Goal: Task Accomplishment & Management: Complete application form

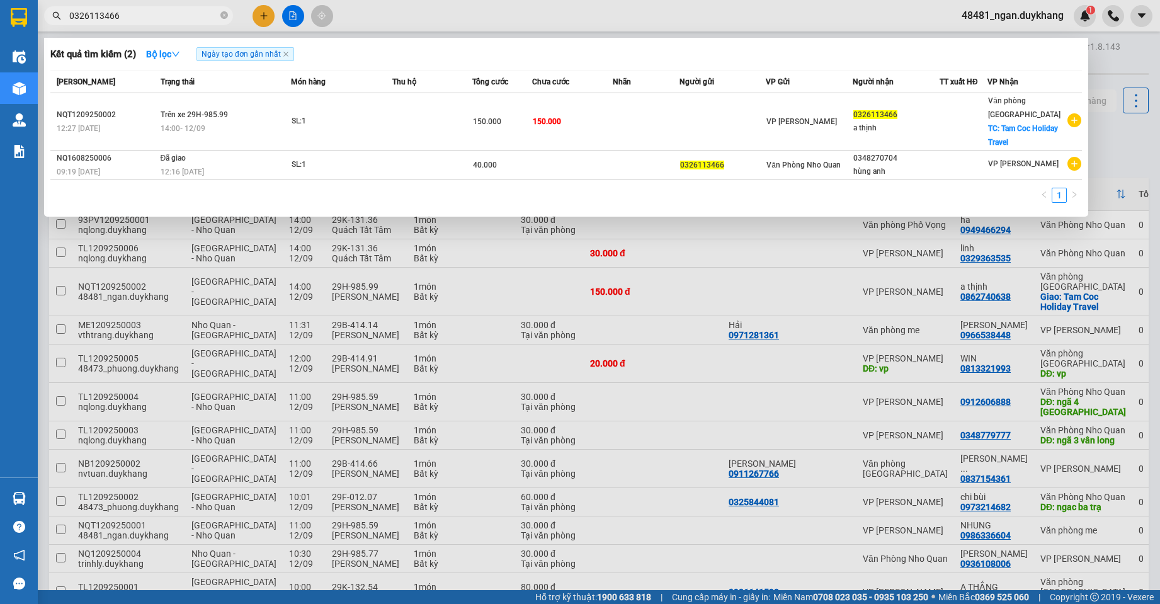
drag, startPoint x: 220, startPoint y: 13, endPoint x: 215, endPoint y: 4, distance: 10.4
click at [220, 13] on span "0326113466" at bounding box center [138, 15] width 189 height 19
click at [224, 14] on icon "close-circle" at bounding box center [224, 15] width 8 height 8
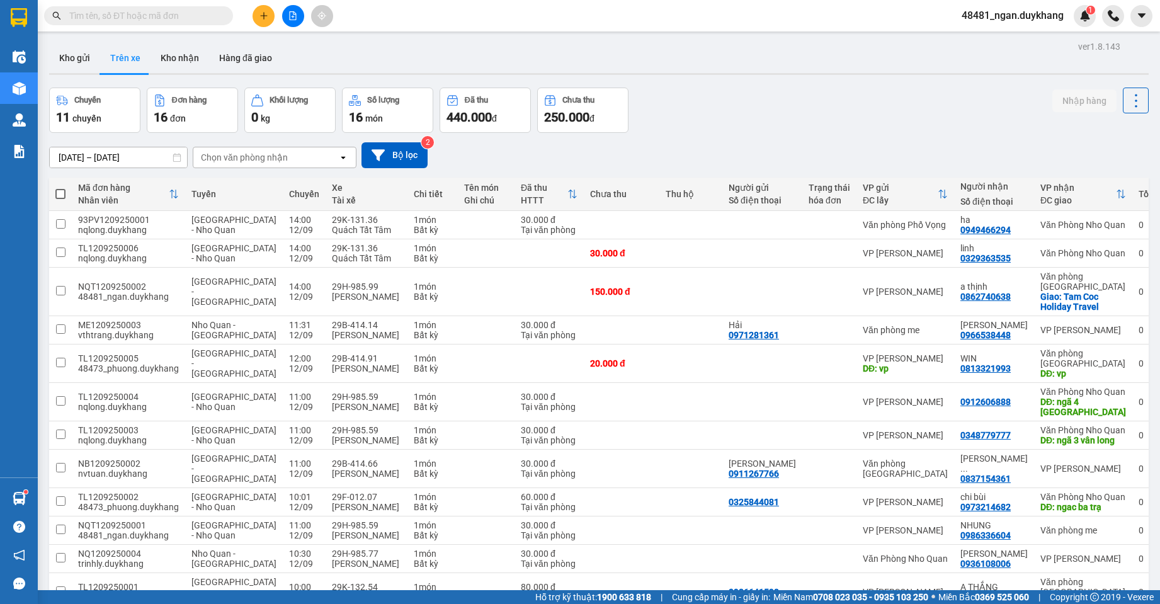
click at [128, 156] on input "[DATE] – [DATE]" at bounding box center [118, 157] width 137 height 20
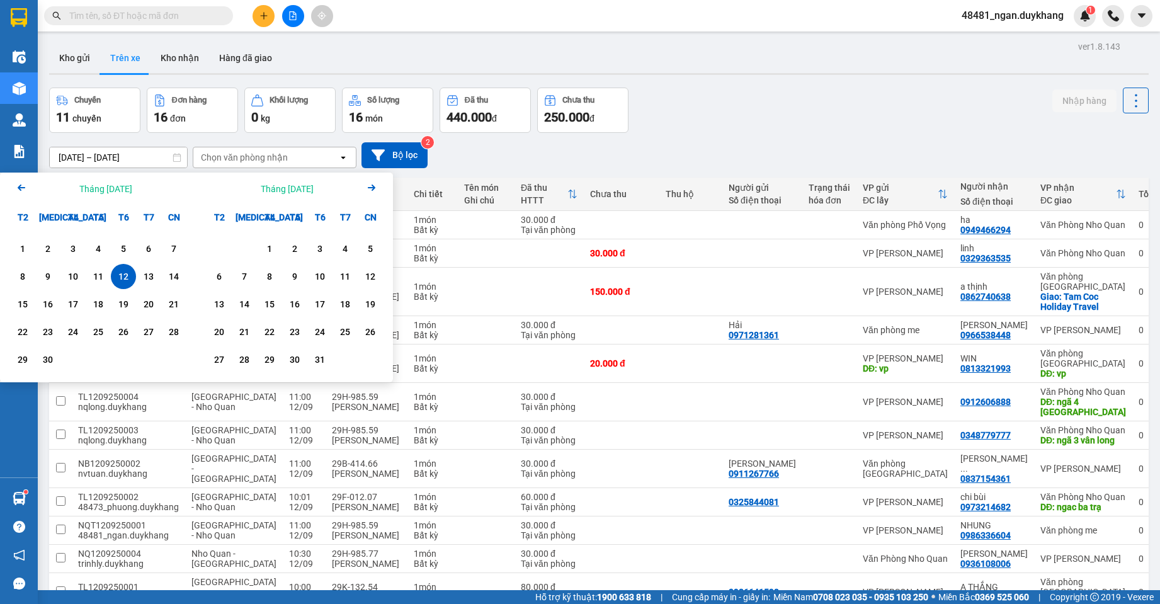
click at [122, 277] on div "12" at bounding box center [124, 276] width 18 height 15
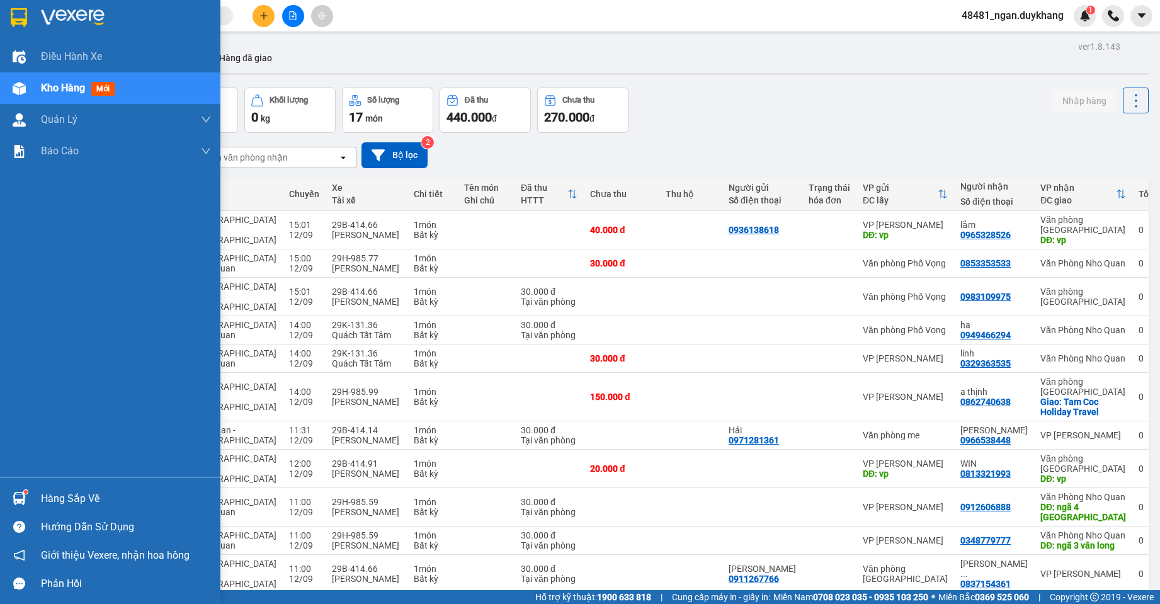
click at [21, 483] on div "Hàng sắp về Hướng dẫn sử dụng Giới thiệu Vexere, nhận hoa hồng Phản hồi" at bounding box center [110, 537] width 220 height 120
click at [30, 499] on div "Hàng sắp về" at bounding box center [110, 498] width 220 height 28
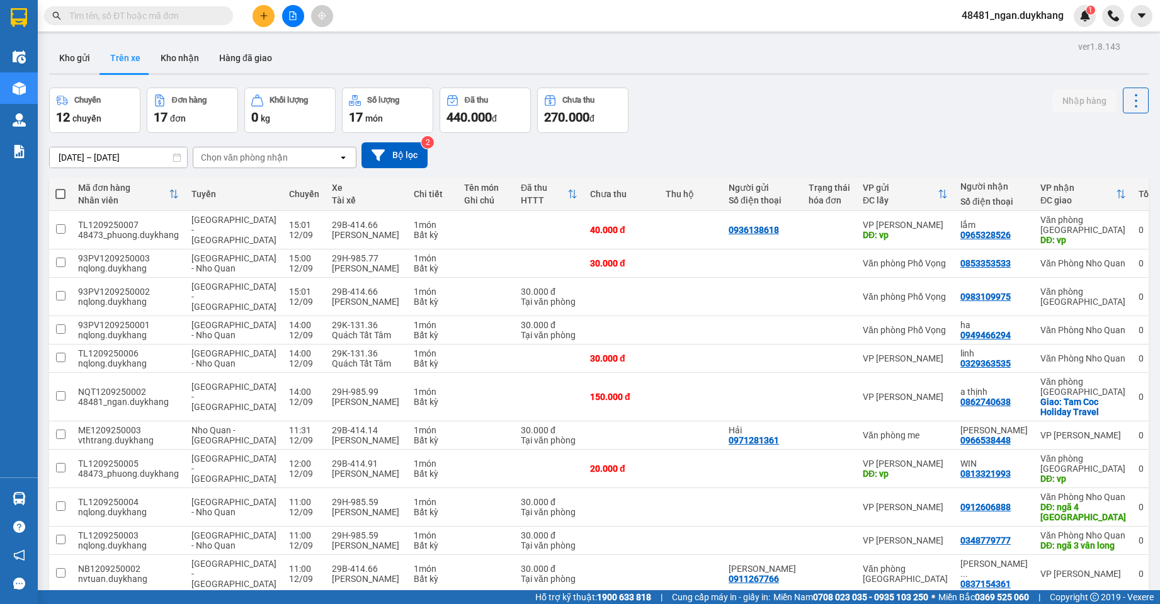
click at [708, 125] on section "Kết quả tìm kiếm ( 2 ) Bộ lọc Ngày tạo đơn gần nhất Mã ĐH Trạng thái Món hàng T…" at bounding box center [580, 302] width 1160 height 604
click at [138, 151] on input "[DATE] – [DATE]" at bounding box center [118, 157] width 137 height 20
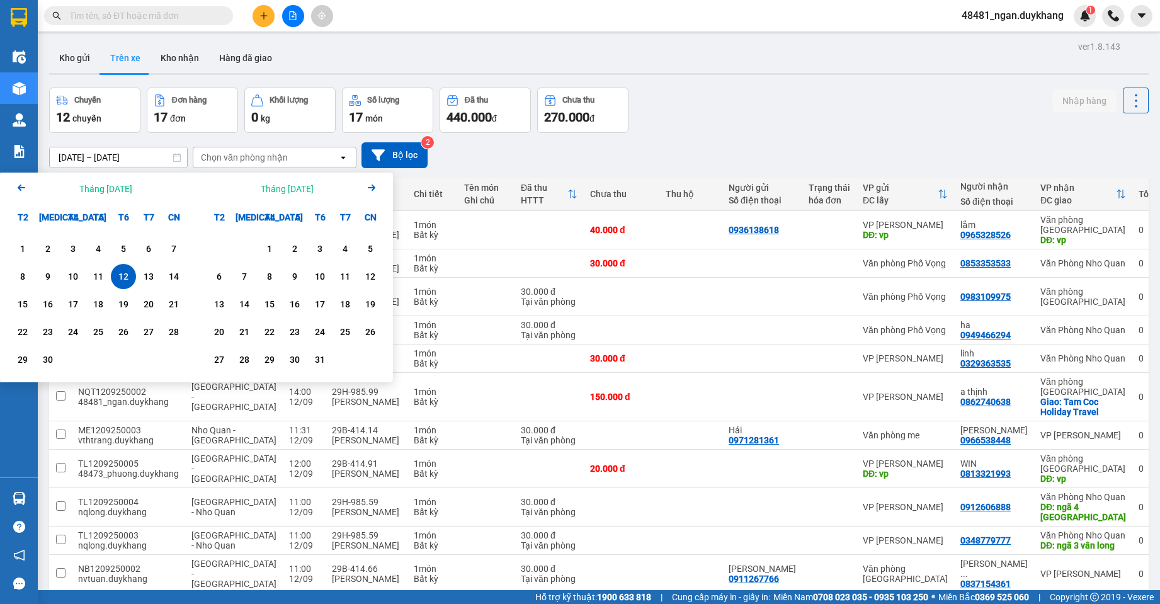
click at [127, 280] on div "12" at bounding box center [124, 276] width 18 height 15
type input "[DATE] – [DATE]"
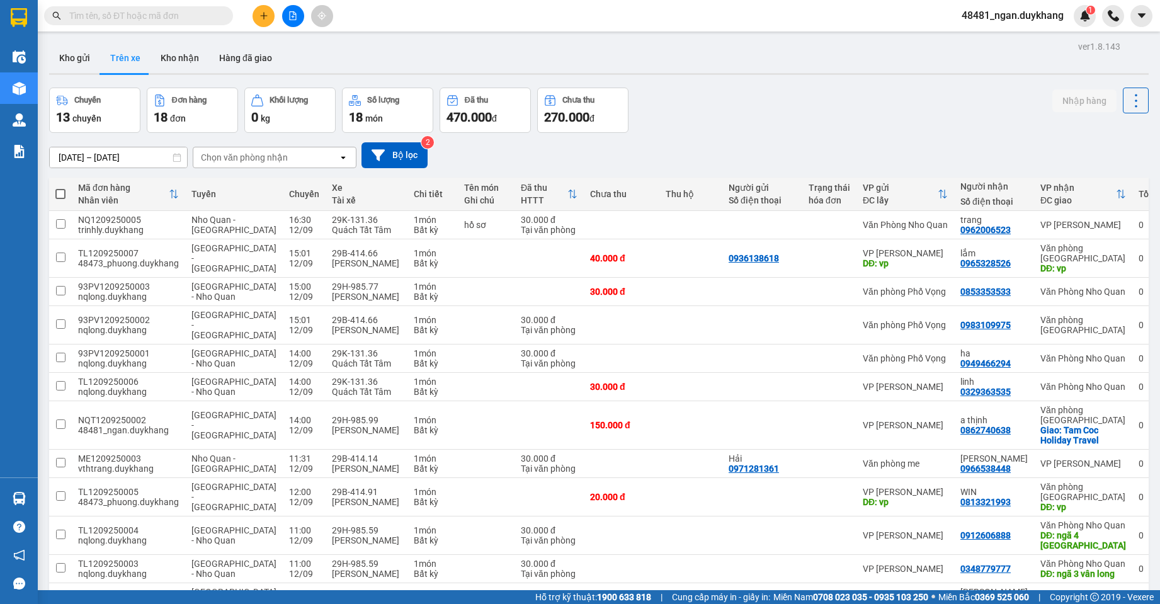
click at [740, 127] on div "Chuyến 13 chuyến Đơn hàng 18 đơn Khối lượng 0 kg Số lượng 18 món Đã thu 470.000…" at bounding box center [598, 110] width 1099 height 45
click at [258, 2] on div "Kết quả tìm kiếm ( 2 ) Bộ lọc Ngày tạo đơn gần nhất Mã ĐH Trạng thái Món hàng T…" at bounding box center [580, 15] width 1160 height 31
click at [270, 11] on button at bounding box center [263, 16] width 22 height 22
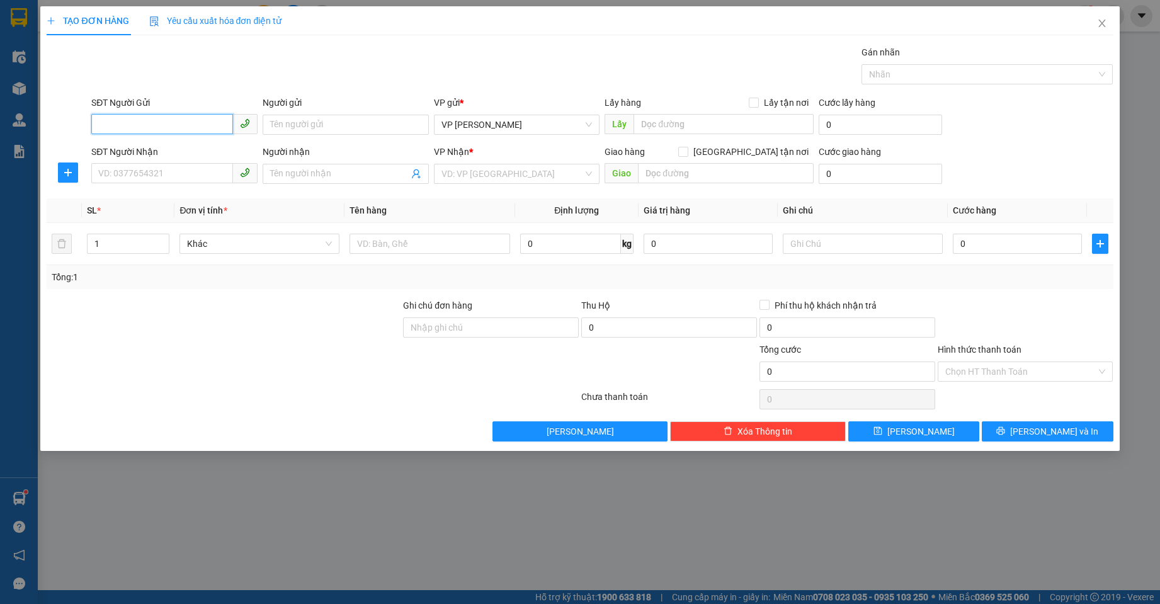
click at [159, 130] on input "SĐT Người Gửi" at bounding box center [162, 124] width 142 height 20
type input "0978969083"
click at [288, 121] on input "Người gửi" at bounding box center [346, 125] width 166 height 20
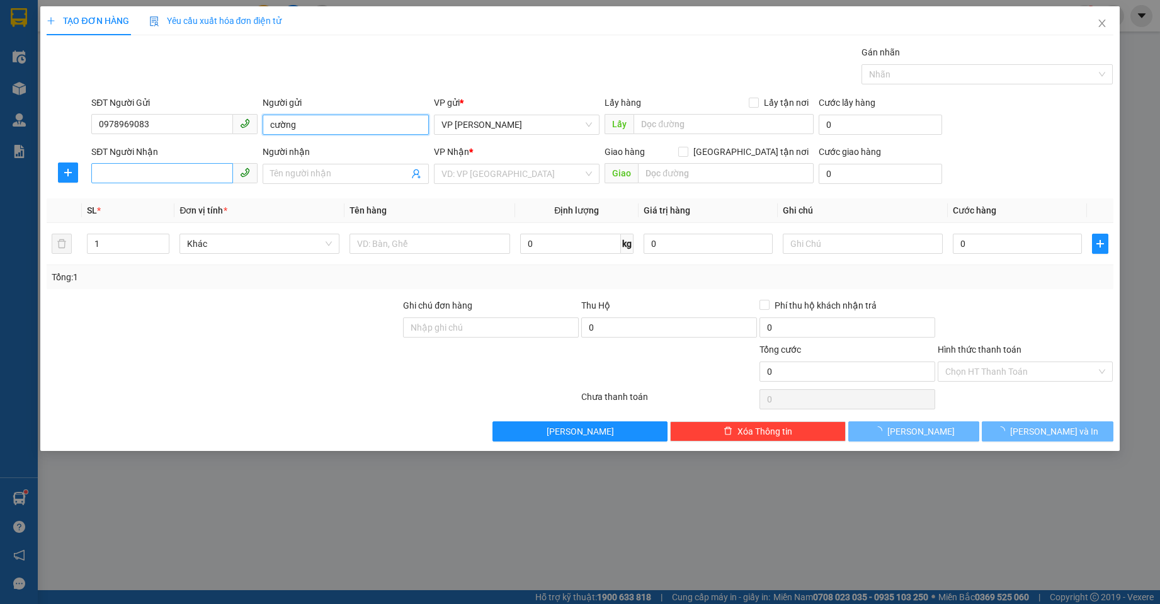
type input "cường"
click at [197, 164] on input "SĐT Người Nhận" at bounding box center [162, 173] width 142 height 20
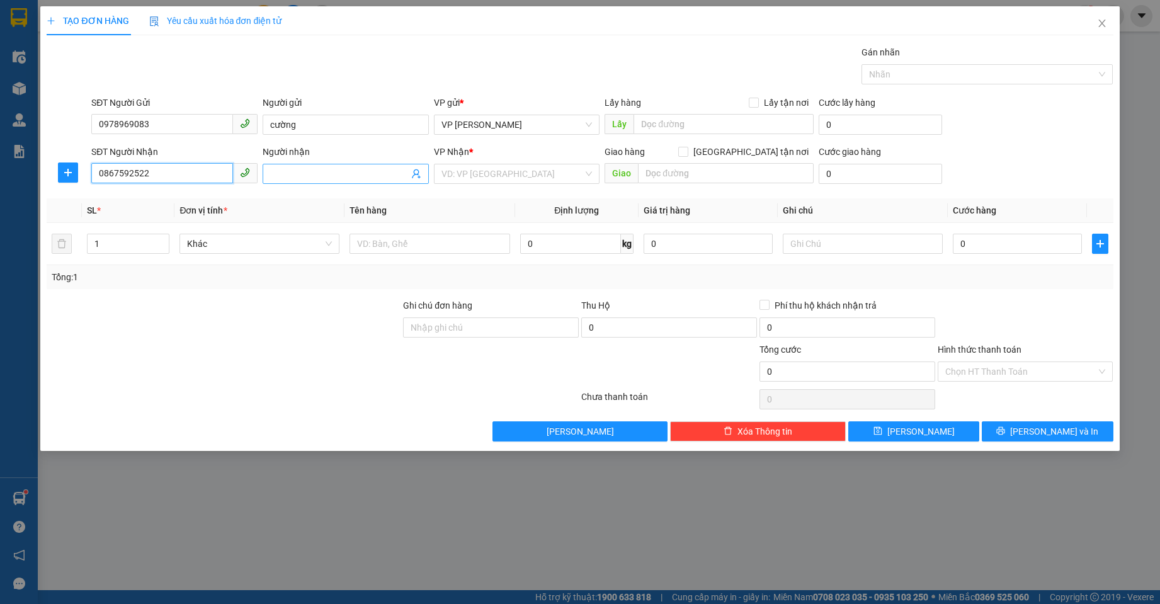
type input "0867592522"
click at [291, 171] on input "Người nhận" at bounding box center [339, 174] width 139 height 14
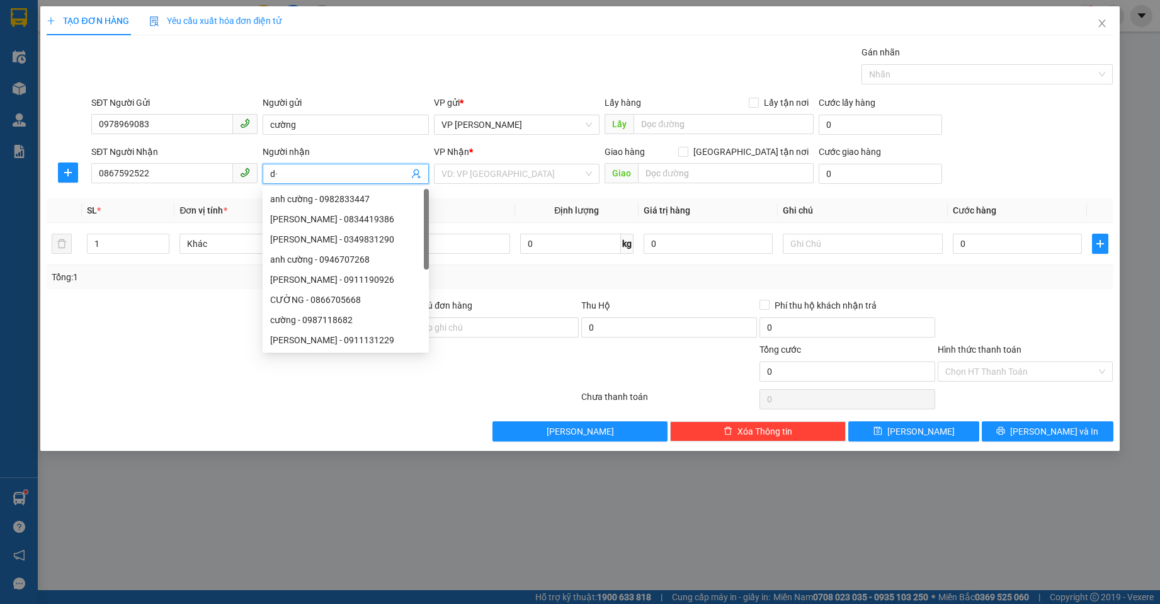
type input "d"
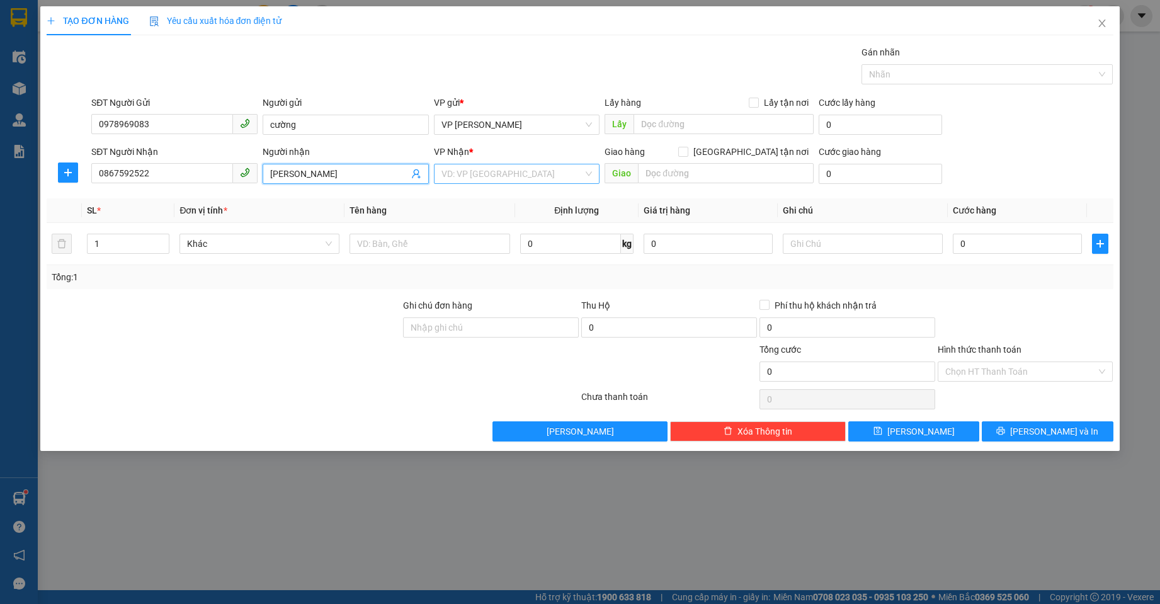
type input "[PERSON_NAME]"
click at [455, 174] on input "search" at bounding box center [512, 173] width 142 height 19
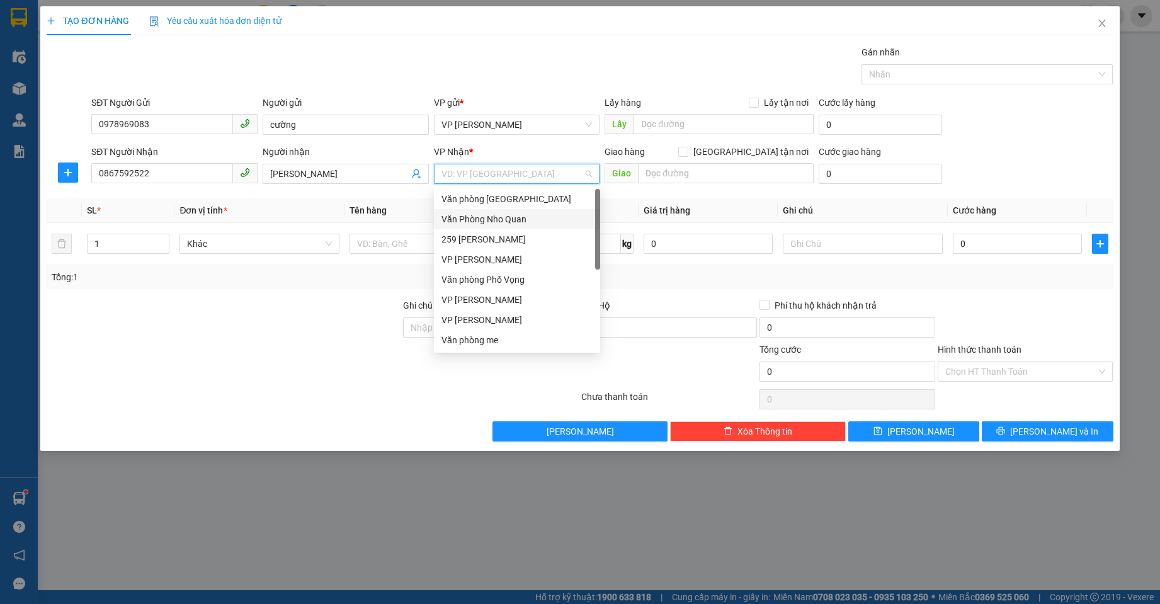
drag, startPoint x: 494, startPoint y: 222, endPoint x: 799, endPoint y: 159, distance: 311.2
click at [501, 222] on div "Văn Phòng Nho Quan" at bounding box center [516, 219] width 151 height 14
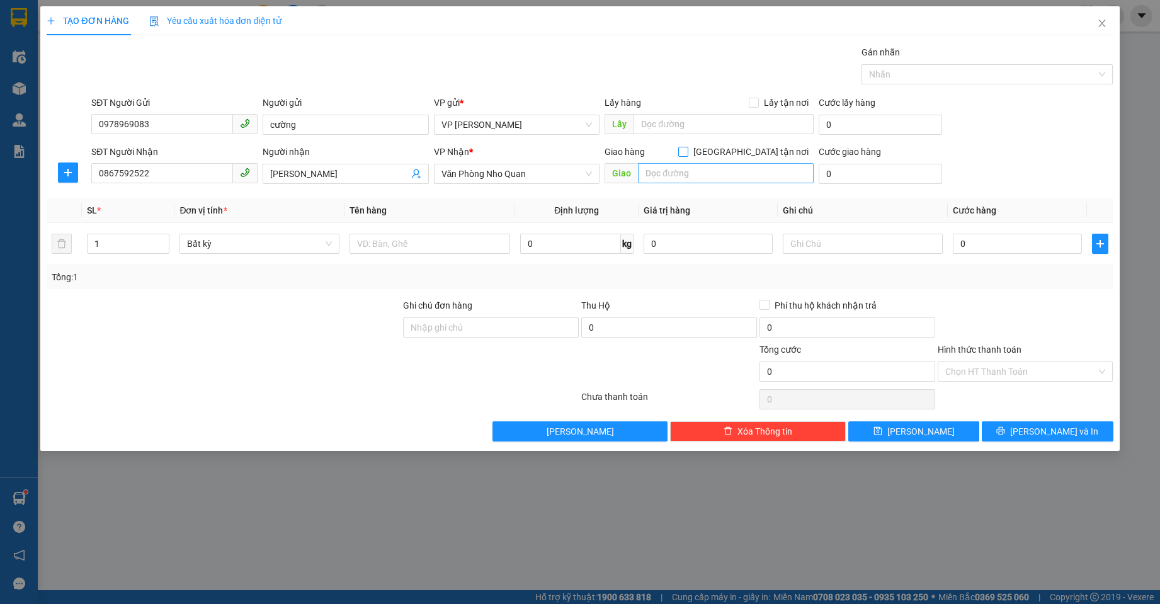
drag, startPoint x: 751, startPoint y: 155, endPoint x: 711, endPoint y: 171, distance: 42.7
click at [688, 156] on span at bounding box center [683, 152] width 10 height 10
click at [687, 156] on input "[GEOGRAPHIC_DATA] tận nơi" at bounding box center [682, 151] width 9 height 9
checkbox input "true"
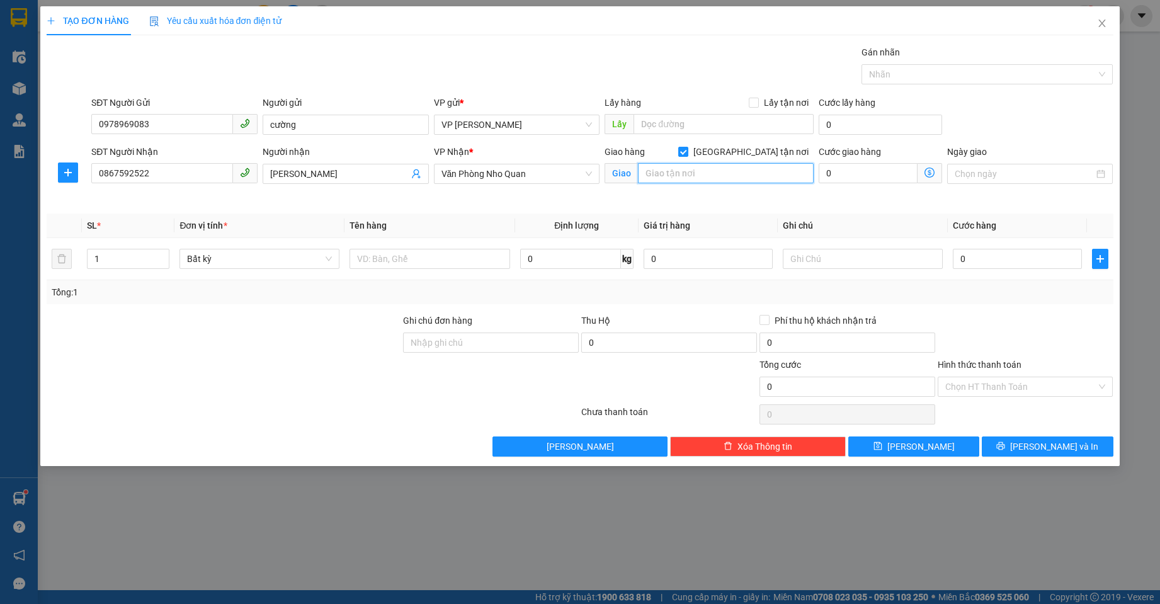
click at [711, 171] on input "text" at bounding box center [726, 173] width 176 height 20
type input "d"
type input "đồng phong"
click at [977, 256] on input "0" at bounding box center [1017, 259] width 129 height 20
type input "5"
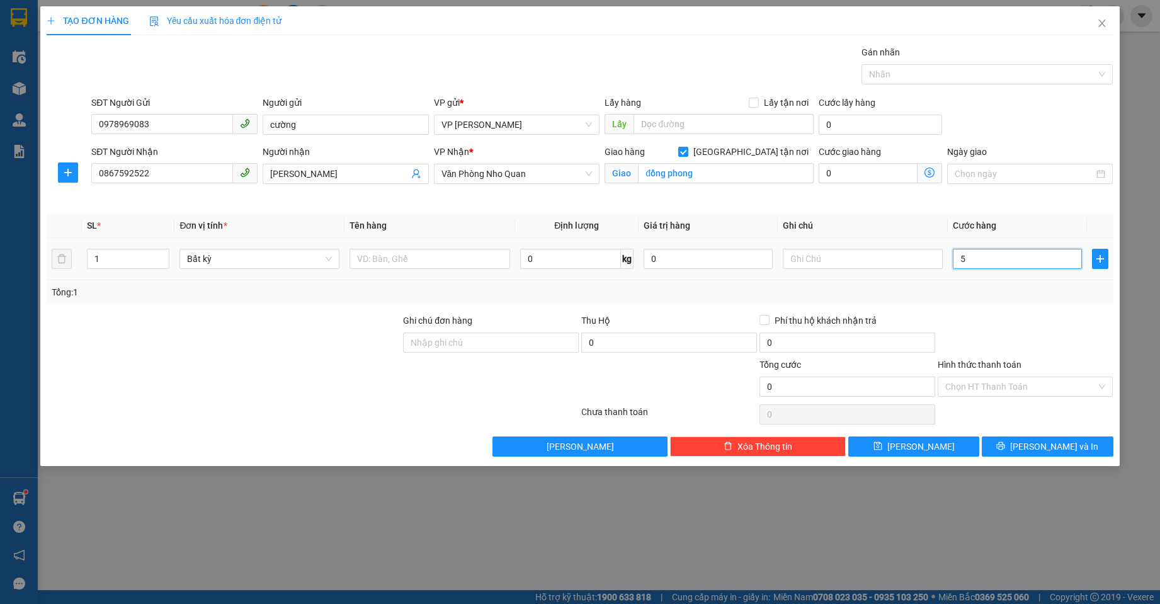
type input "5"
type input "50"
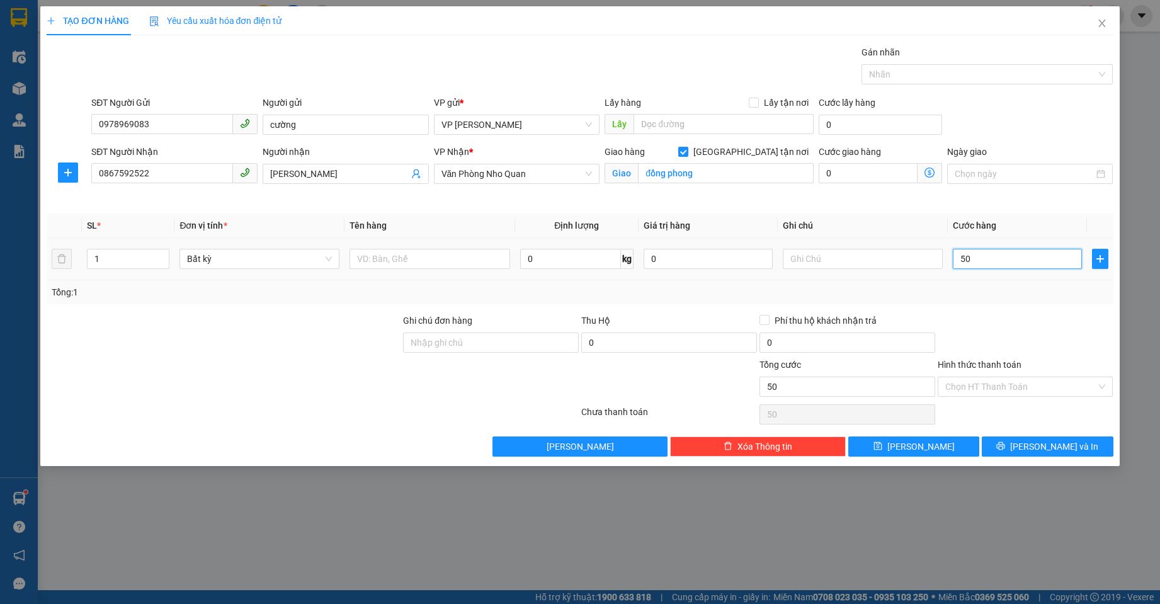
type input "500"
type input "500.000"
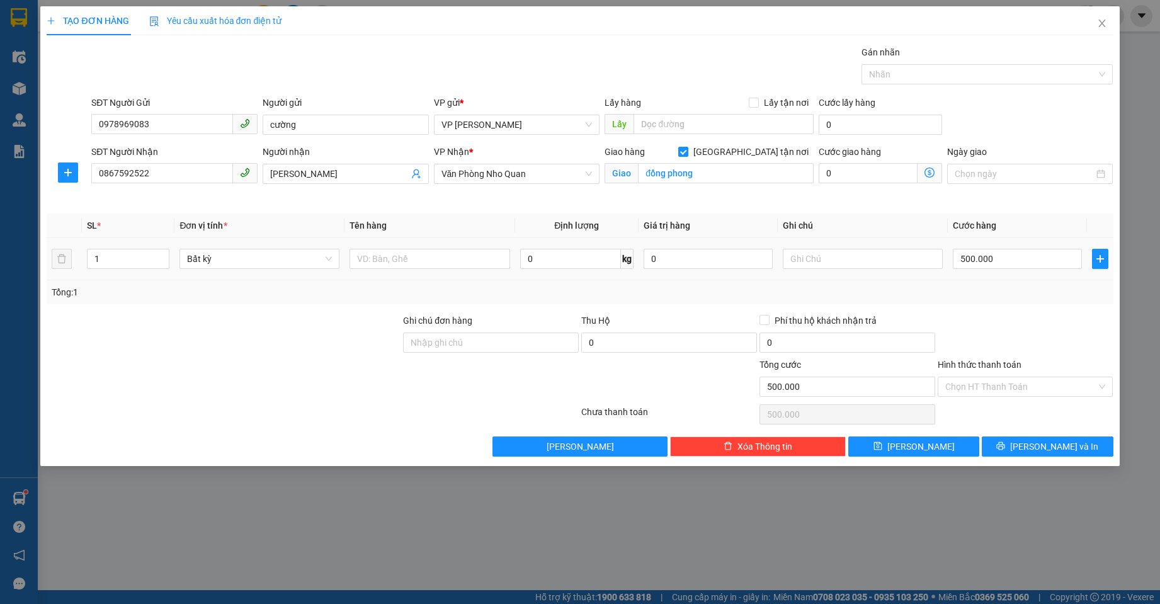
drag, startPoint x: 982, startPoint y: 298, endPoint x: 990, endPoint y: 314, distance: 17.5
click at [982, 299] on div "Tổng: 1" at bounding box center [580, 292] width 1066 height 24
click at [997, 380] on input "Hình thức thanh toán" at bounding box center [1021, 386] width 152 height 19
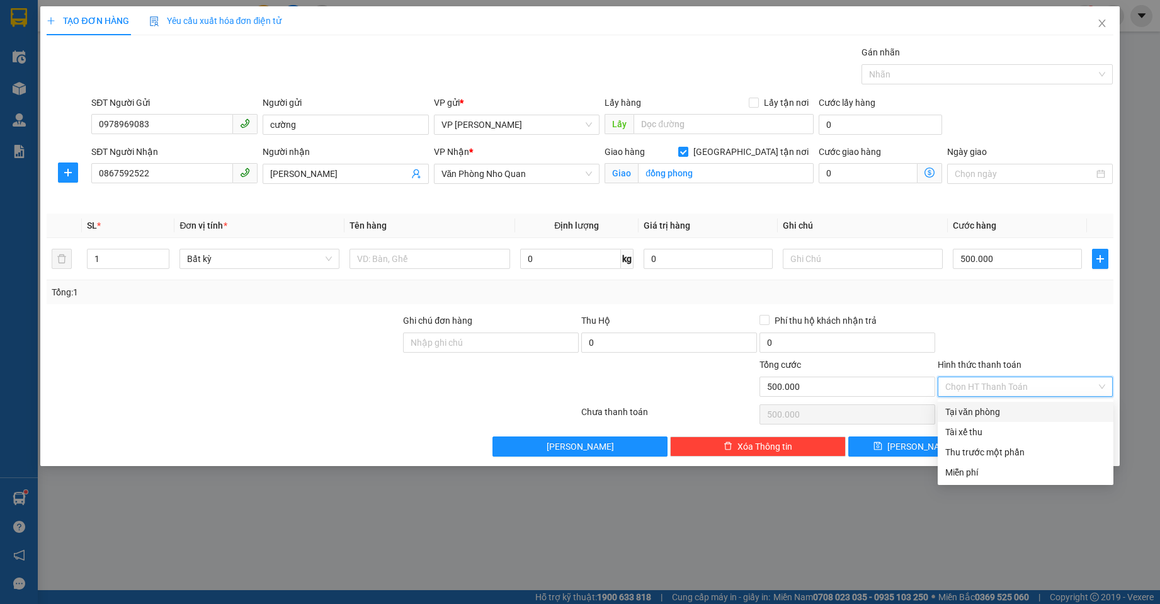
click at [992, 412] on div "Tại văn phòng" at bounding box center [1025, 412] width 161 height 14
type input "0"
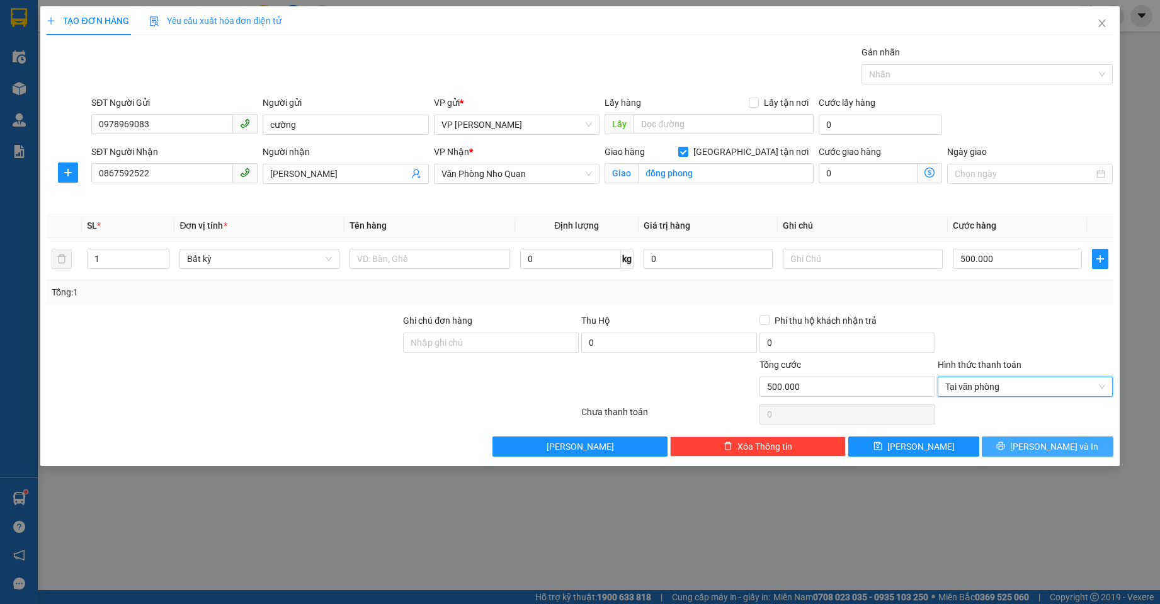
click at [1037, 445] on span "[PERSON_NAME] và In" at bounding box center [1054, 446] width 88 height 14
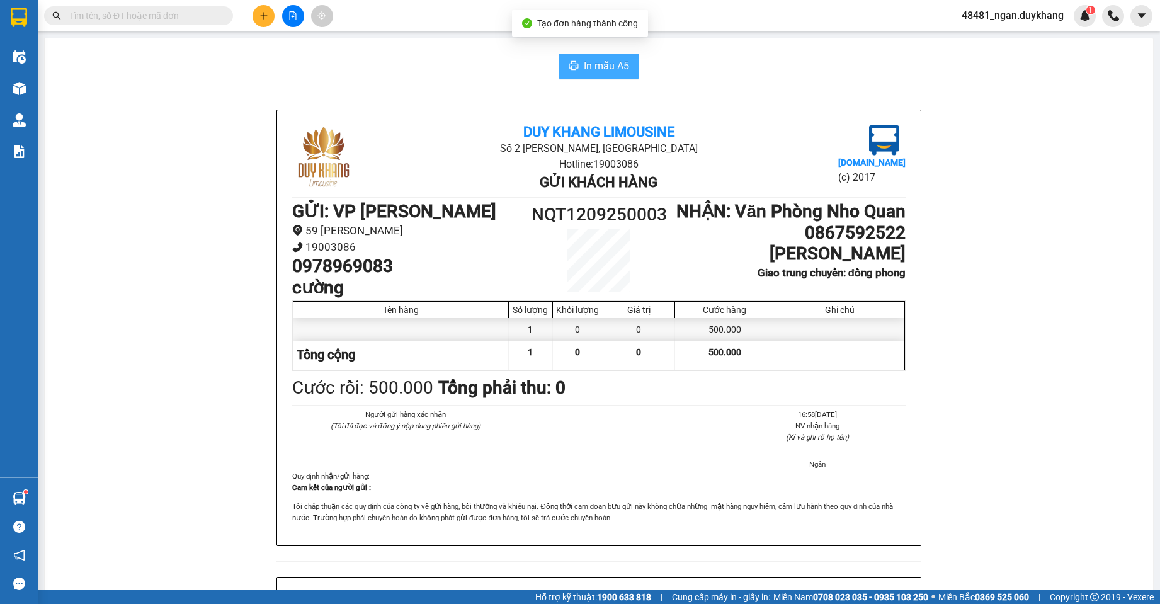
click at [609, 69] on span "In mẫu A5" at bounding box center [606, 66] width 45 height 16
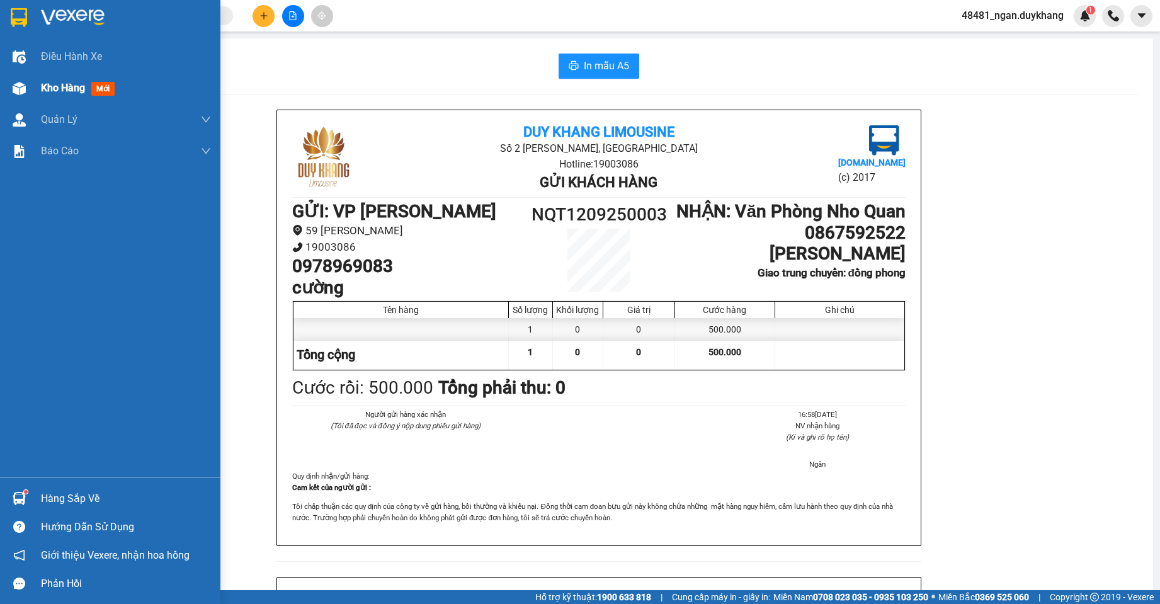
click at [39, 88] on div "Kho hàng mới" at bounding box center [110, 87] width 220 height 31
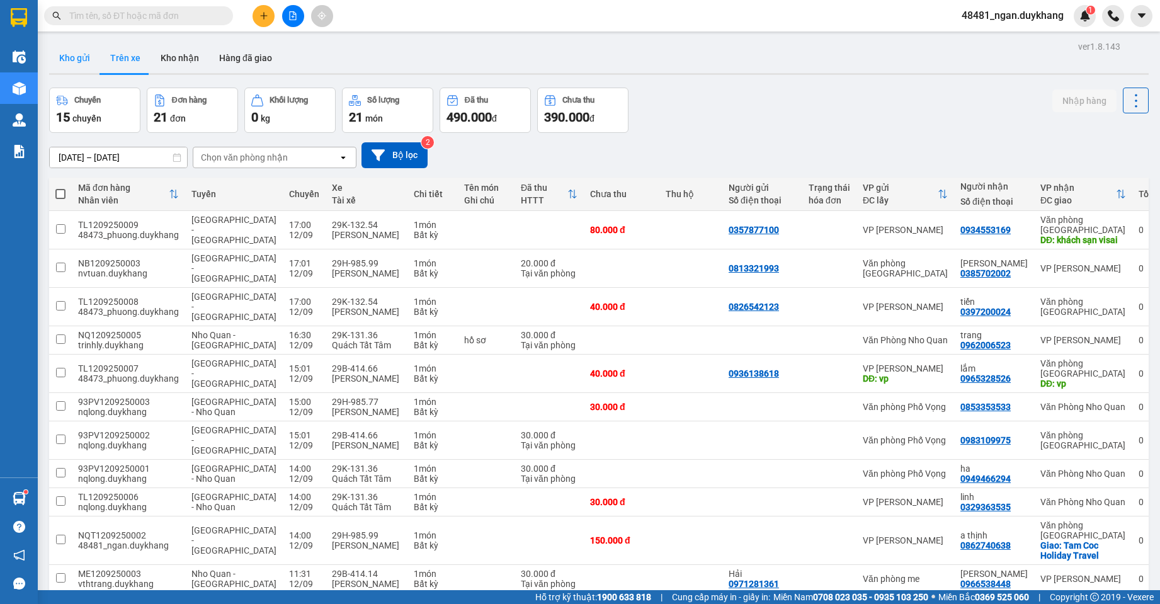
click at [71, 50] on button "Kho gửi" at bounding box center [74, 58] width 51 height 30
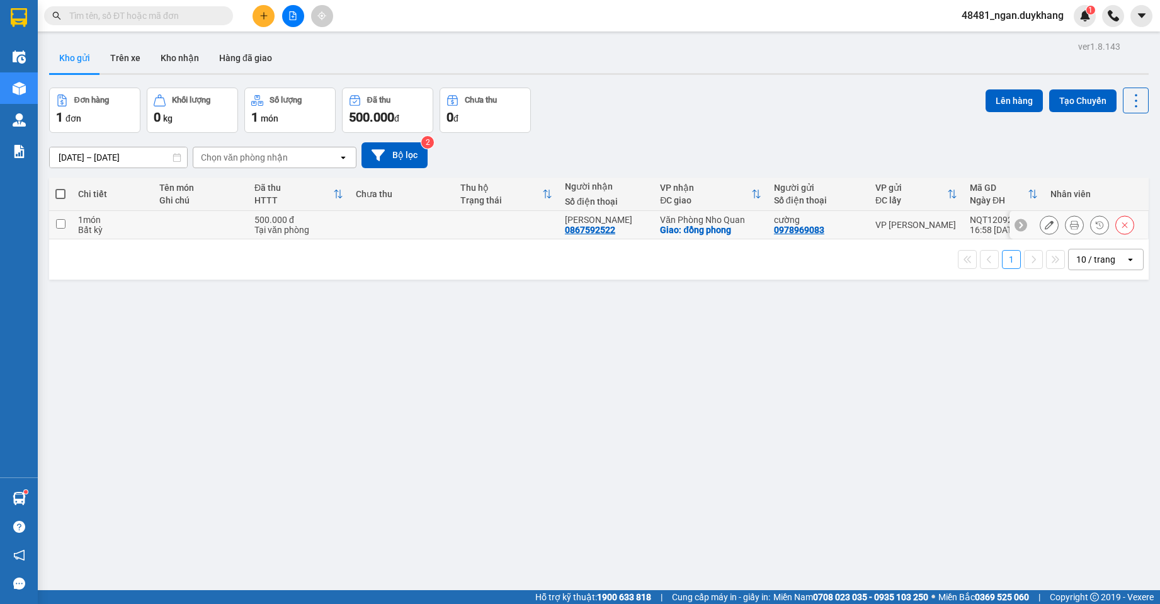
drag, startPoint x: 1012, startPoint y: 224, endPoint x: 981, endPoint y: 222, distance: 30.9
click at [1016, 222] on icon at bounding box center [1020, 224] width 9 height 9
drag, startPoint x: 967, startPoint y: 220, endPoint x: 1035, endPoint y: 220, distance: 68.0
click at [1035, 220] on td "NQT1209250003 16:58 [DATE]" at bounding box center [1003, 225] width 81 height 28
checkbox input "true"
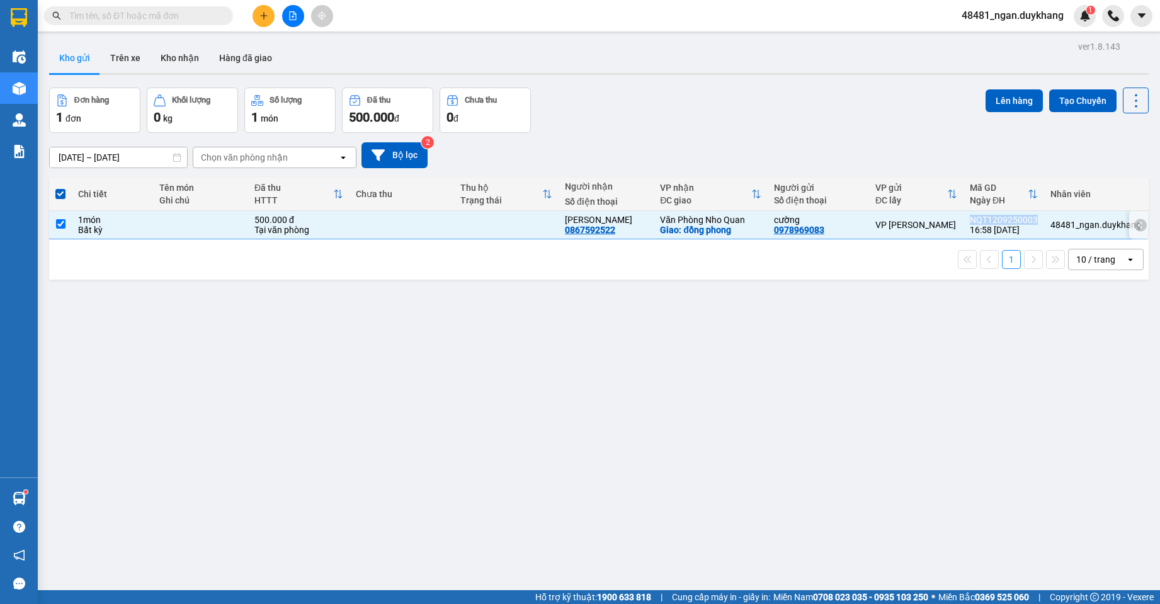
copy div "NQT1209250003"
click at [998, 97] on button "Lên hàng" at bounding box center [1013, 100] width 57 height 23
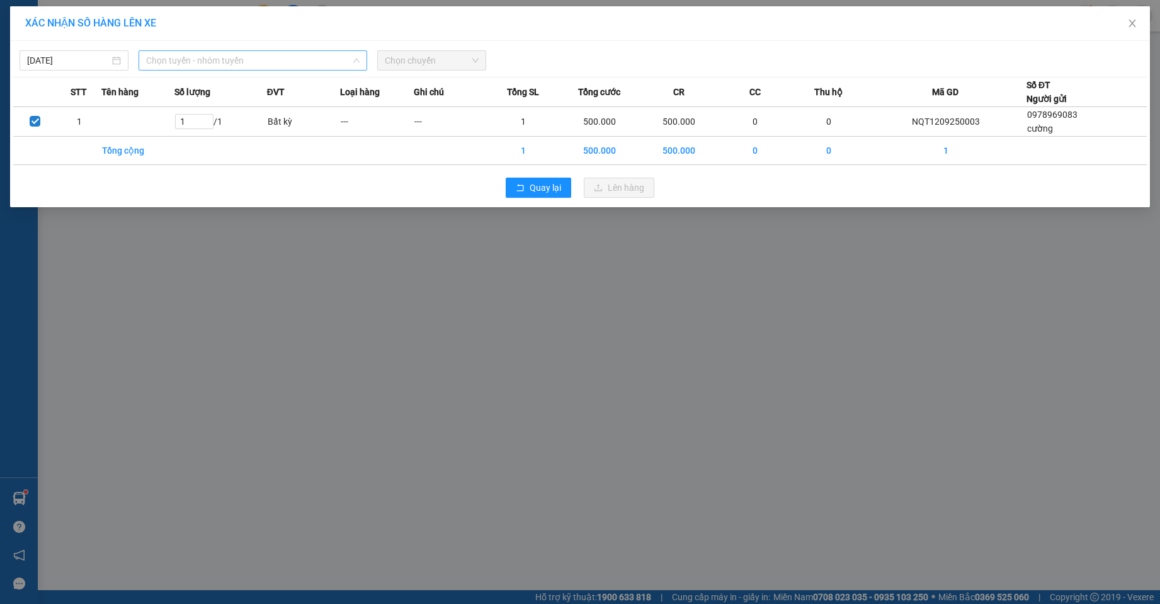
drag, startPoint x: 253, startPoint y: 60, endPoint x: 229, endPoint y: 128, distance: 72.1
click at [252, 60] on span "Chọn tuyến - nhóm tuyến" at bounding box center [252, 60] width 213 height 19
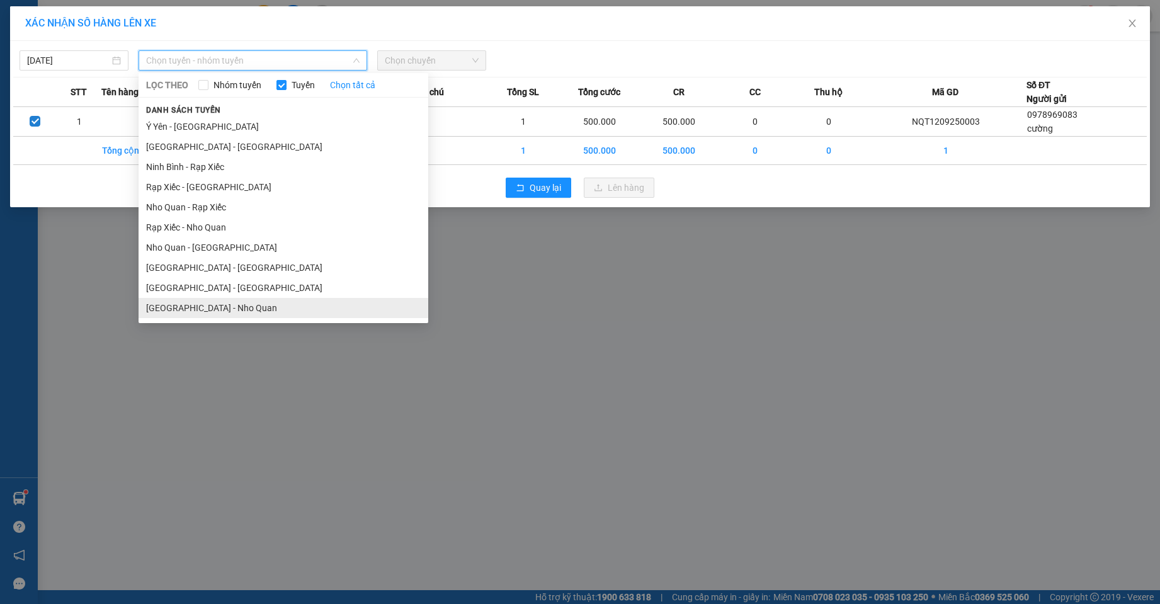
drag, startPoint x: 189, startPoint y: 304, endPoint x: 362, endPoint y: 158, distance: 226.5
click at [190, 304] on li "[GEOGRAPHIC_DATA] - Nho Quan" at bounding box center [284, 308] width 290 height 20
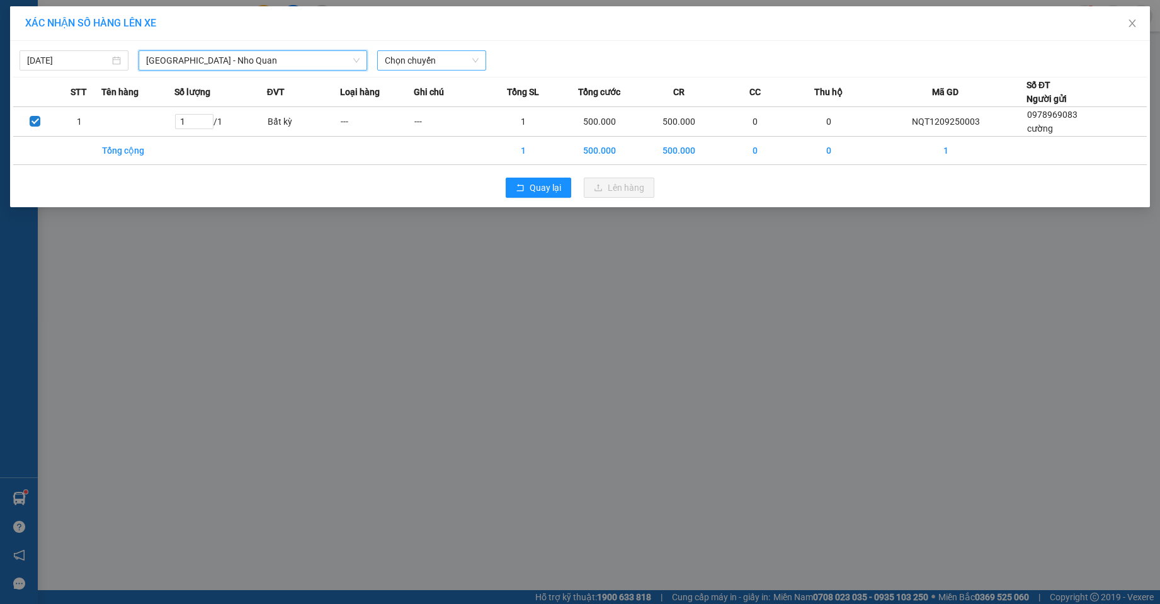
click at [418, 62] on span "Chọn chuyến" at bounding box center [432, 60] width 94 height 19
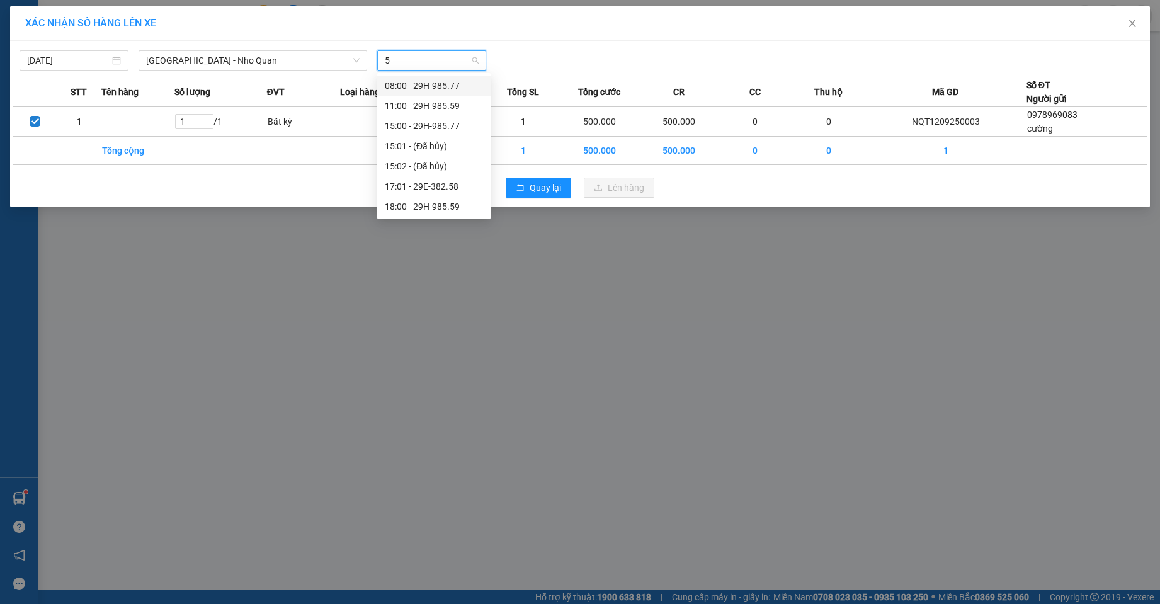
type input "59"
click at [419, 98] on div "18:00 - 29H-985.59" at bounding box center [433, 106] width 113 height 20
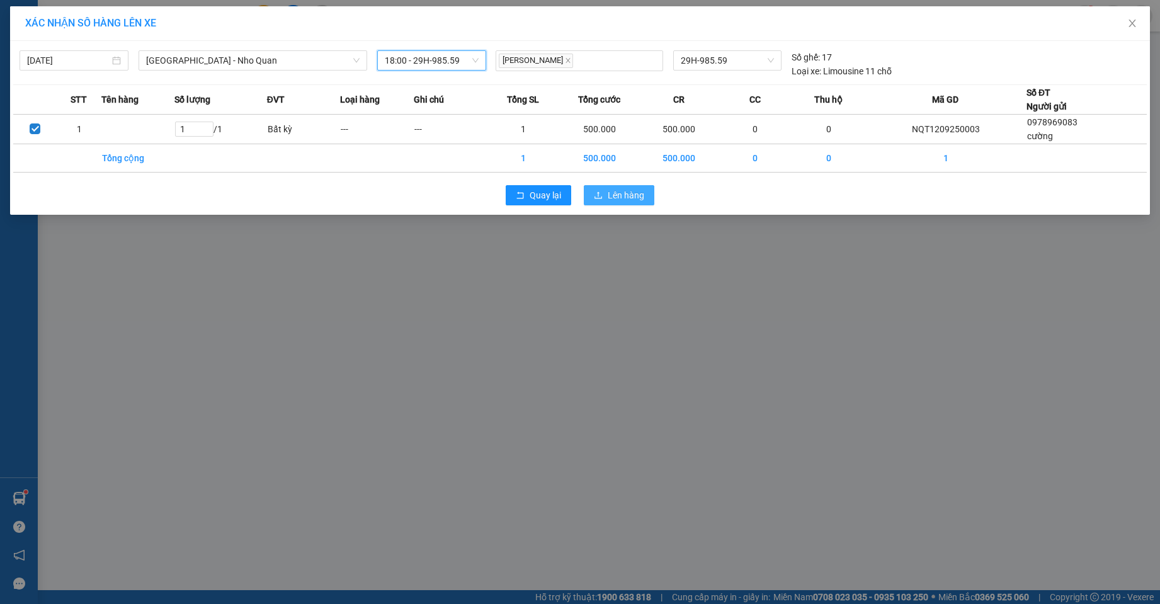
click at [607, 193] on button "Lên hàng" at bounding box center [619, 195] width 71 height 20
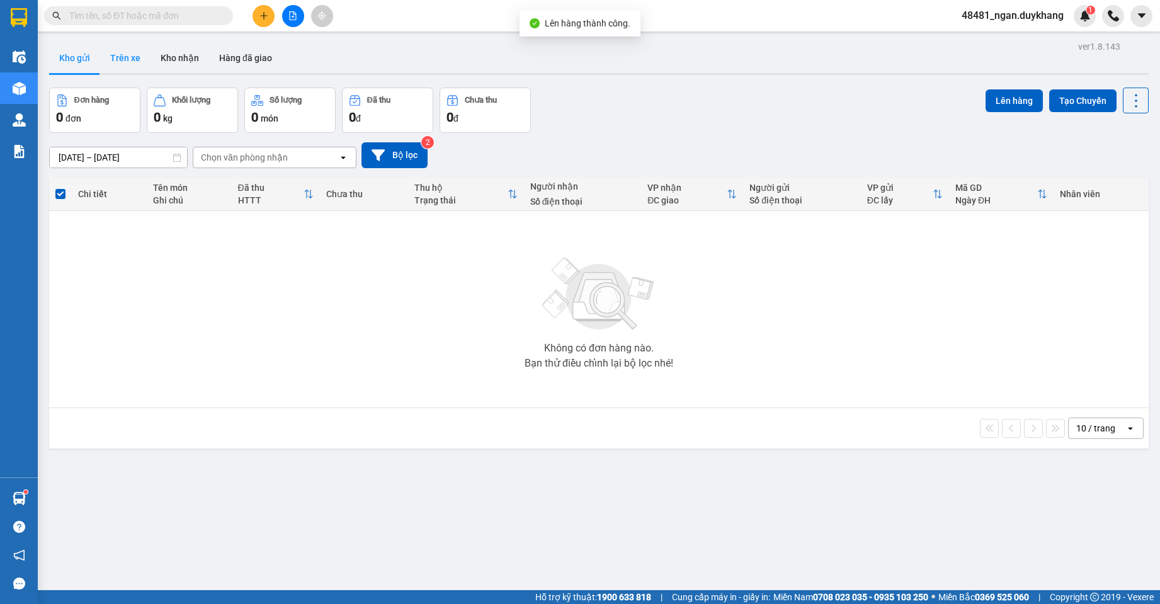
click at [131, 60] on button "Trên xe" at bounding box center [125, 58] width 50 height 30
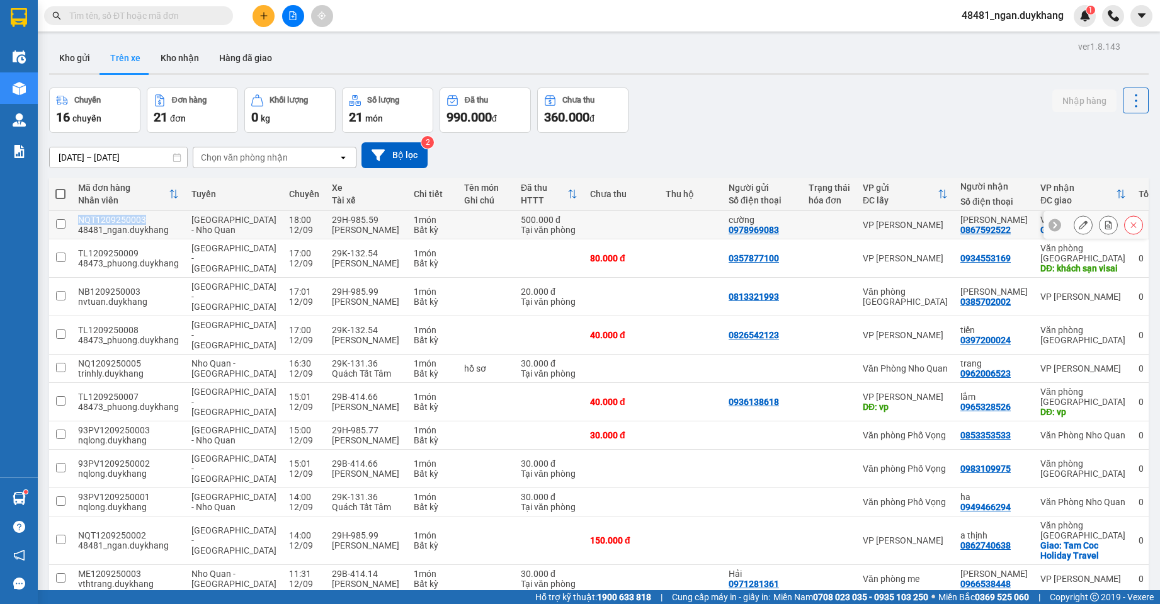
drag, startPoint x: 144, startPoint y: 225, endPoint x: 79, endPoint y: 226, distance: 64.9
click at [79, 225] on div "NQT1209250003" at bounding box center [128, 220] width 101 height 10
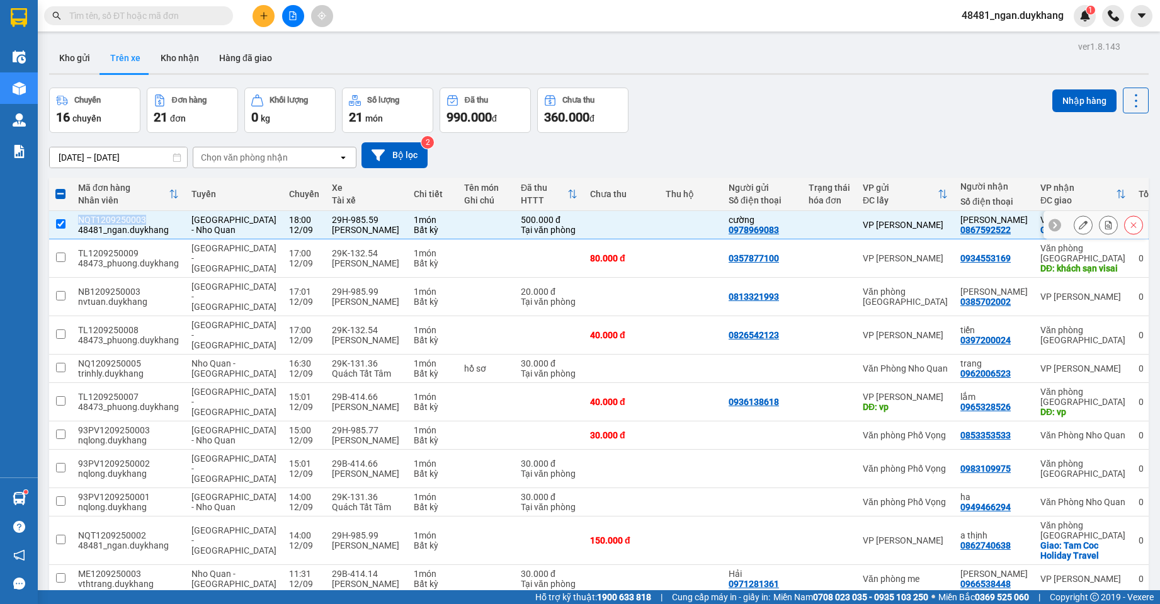
copy div "NQT1209250003"
drag, startPoint x: 461, startPoint y: 244, endPoint x: 745, endPoint y: 191, distance: 289.0
click at [466, 239] on td at bounding box center [486, 225] width 57 height 28
checkbox input "false"
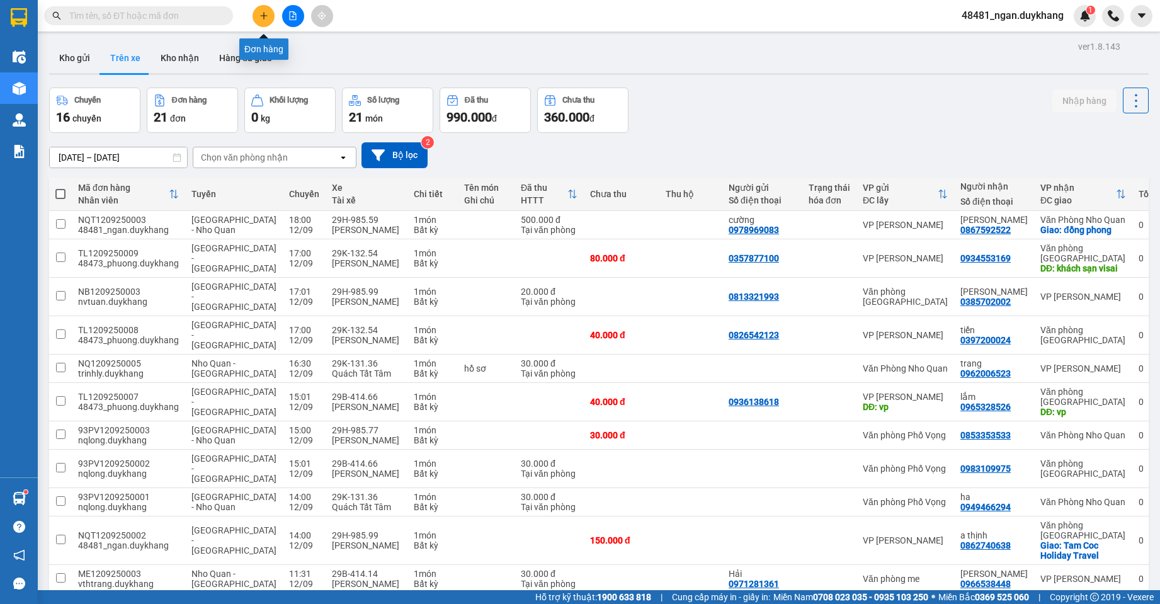
click at [261, 16] on icon "plus" at bounding box center [263, 15] width 9 height 9
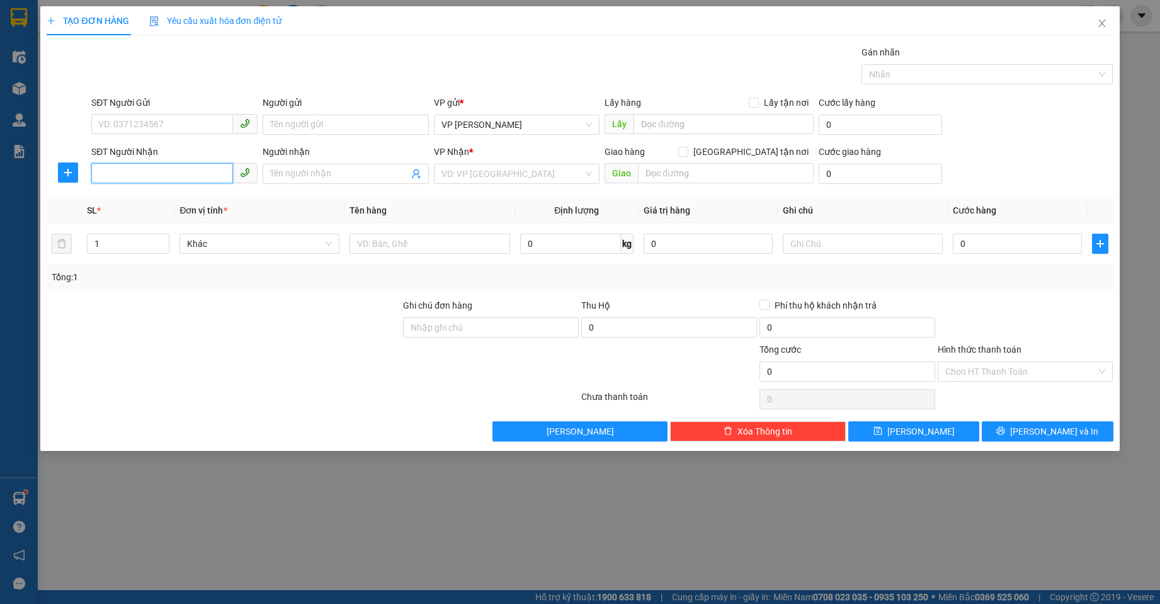
click at [177, 174] on input "SĐT Người Nhận" at bounding box center [162, 173] width 142 height 20
click at [143, 197] on div "0974034331" at bounding box center [174, 199] width 151 height 14
click at [42, 173] on div "TẠO ĐƠN HÀNG Yêu cầu xuất hóa đơn điện tử Transit Pickup Surcharge Ids Transit …" at bounding box center [579, 228] width 1079 height 445
type input "0974034331"
drag, startPoint x: 347, startPoint y: 201, endPoint x: 379, endPoint y: 203, distance: 32.2
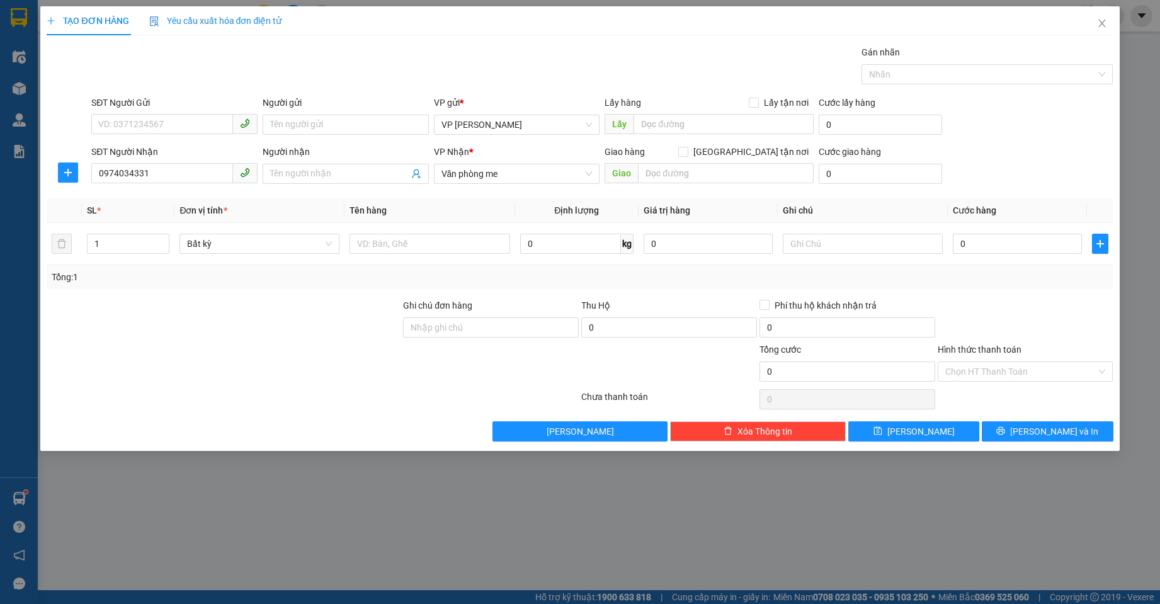
click at [349, 200] on th "Tên hàng" at bounding box center [429, 210] width 170 height 25
click at [981, 245] on input "0" at bounding box center [1017, 244] width 129 height 20
type input "3"
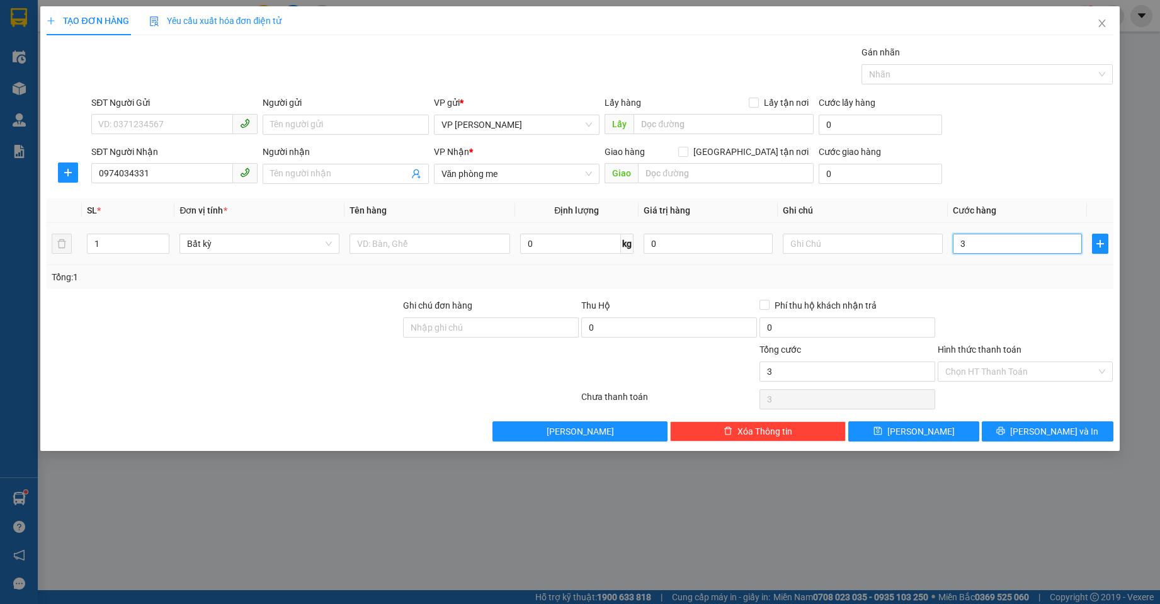
type input "30"
type input "30.000"
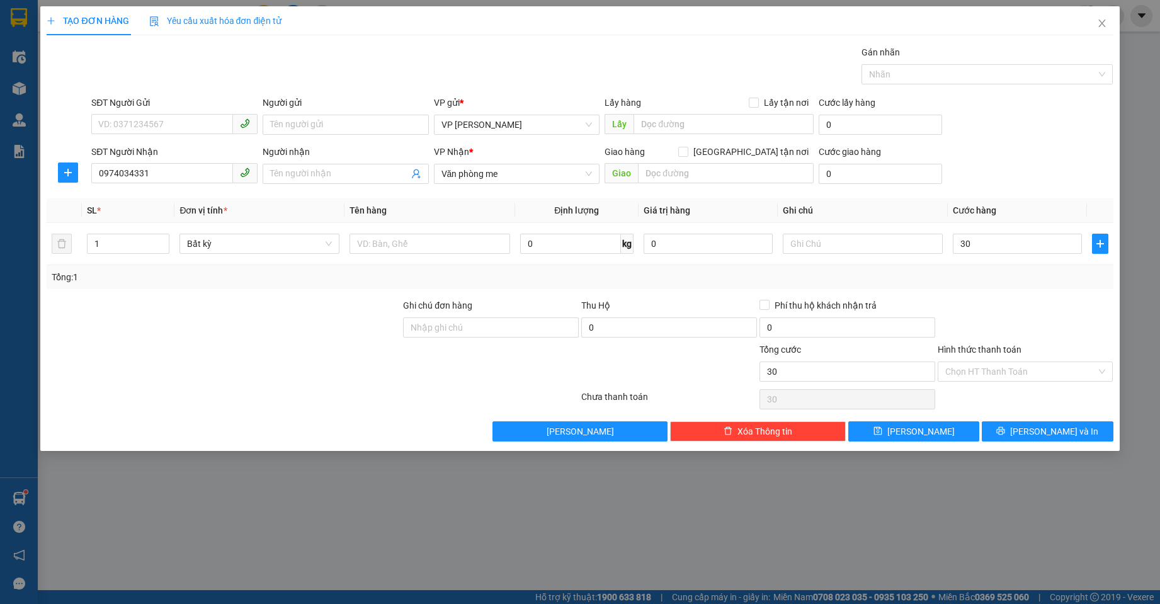
type input "30.000"
click at [992, 315] on div at bounding box center [1025, 320] width 178 height 44
click at [1031, 425] on button "[PERSON_NAME] và In" at bounding box center [1047, 431] width 131 height 20
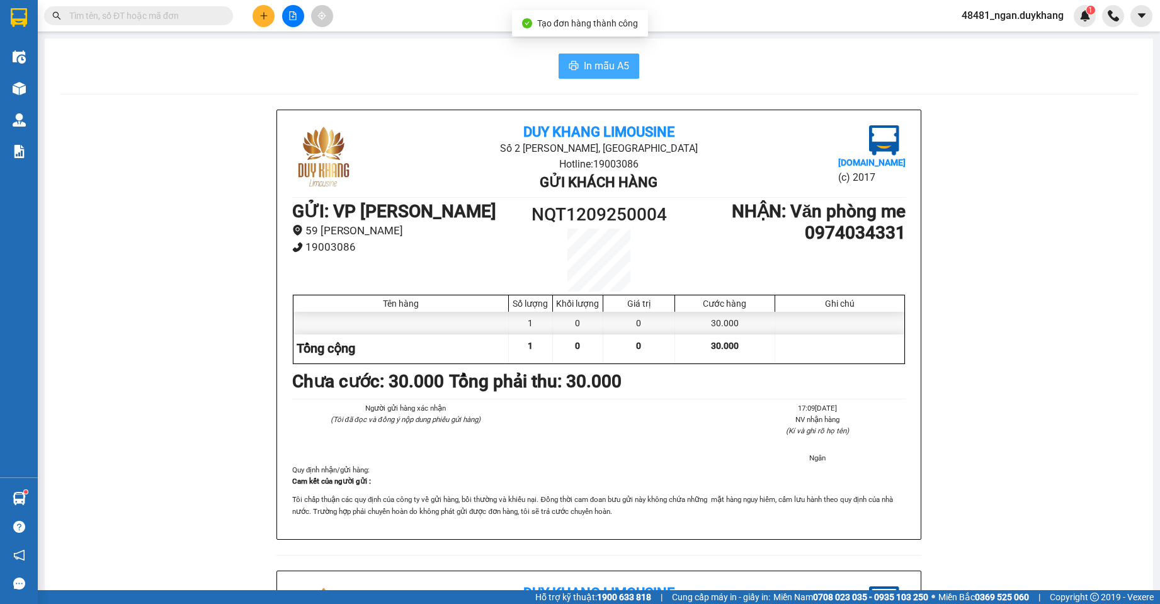
click at [604, 54] on button "In mẫu A5" at bounding box center [598, 66] width 81 height 25
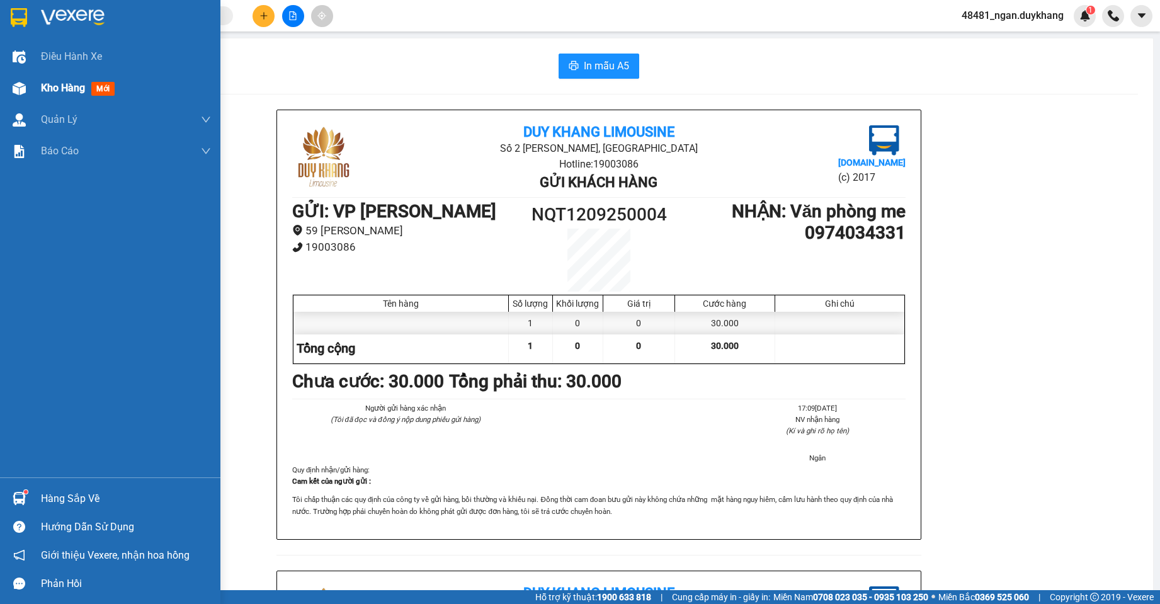
click at [31, 84] on div "Kho hàng mới" at bounding box center [110, 87] width 220 height 31
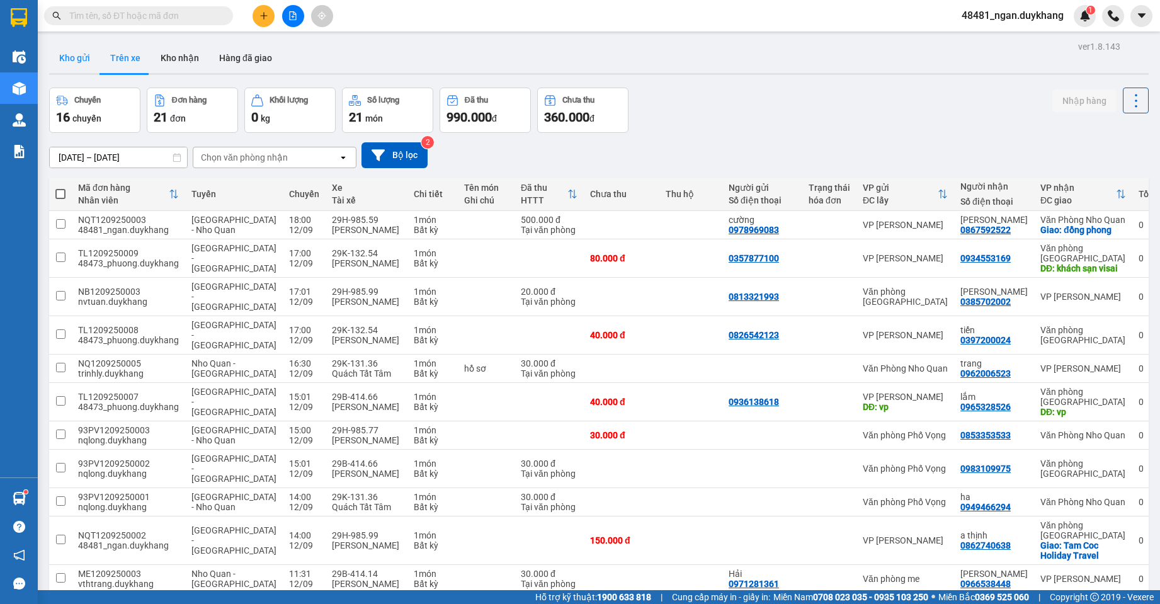
click at [81, 60] on button "Kho gửi" at bounding box center [74, 58] width 51 height 30
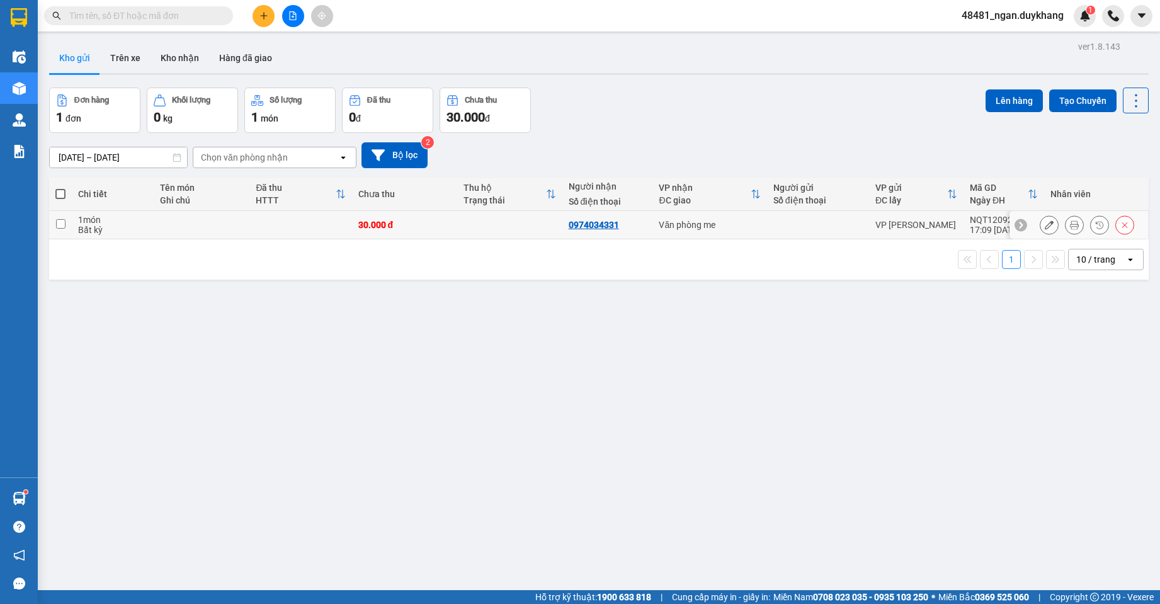
click at [779, 215] on td at bounding box center [818, 225] width 102 height 28
checkbox input "true"
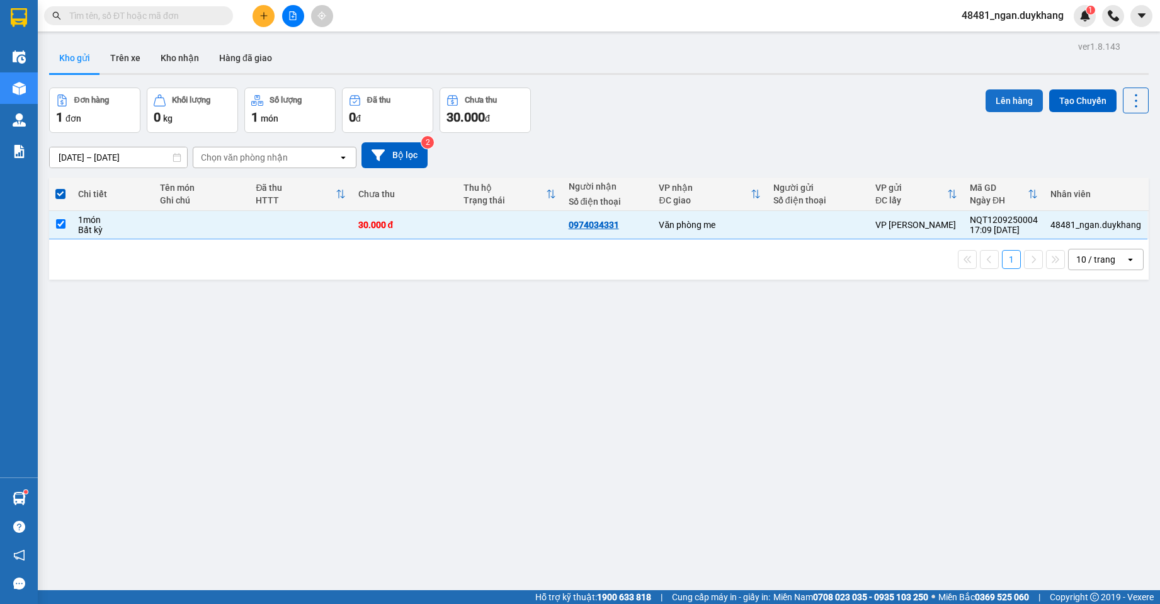
click at [1019, 95] on button "Lên hàng" at bounding box center [1013, 100] width 57 height 23
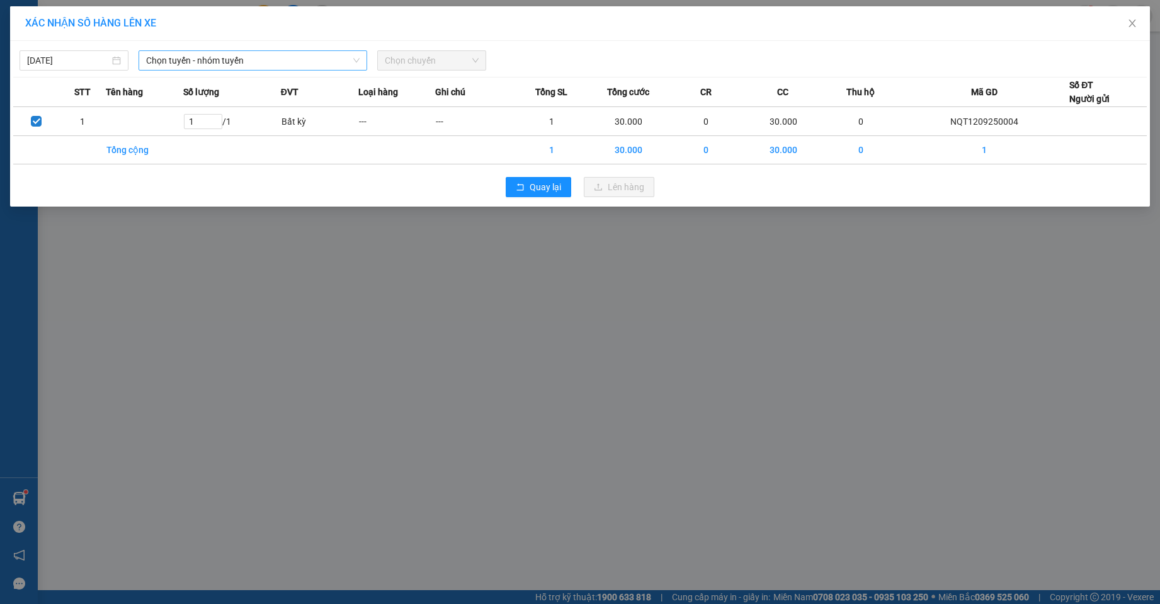
click at [291, 55] on span "Chọn tuyến - nhóm tuyến" at bounding box center [252, 60] width 213 height 19
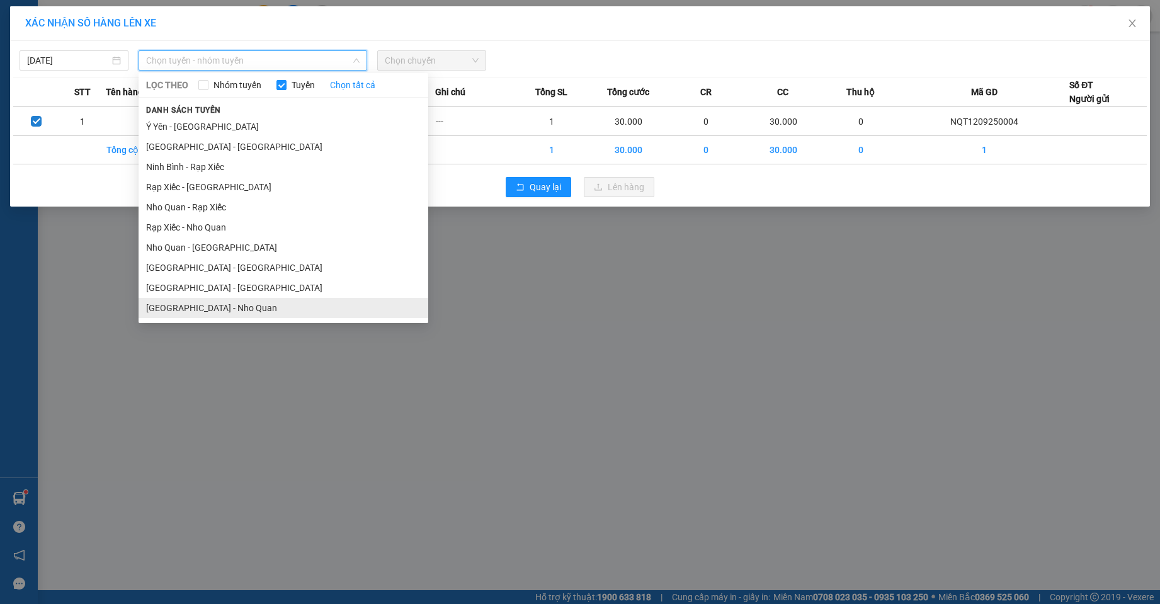
click at [193, 306] on li "[GEOGRAPHIC_DATA] - Nho Quan" at bounding box center [284, 308] width 290 height 20
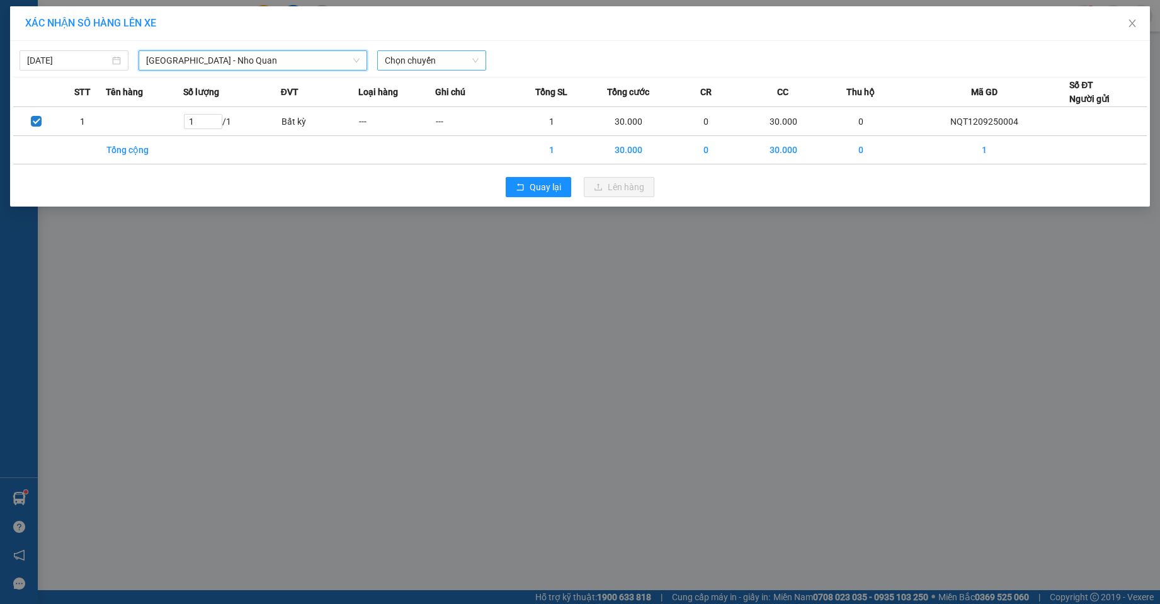
click at [429, 57] on span "Chọn chuyến" at bounding box center [432, 60] width 94 height 19
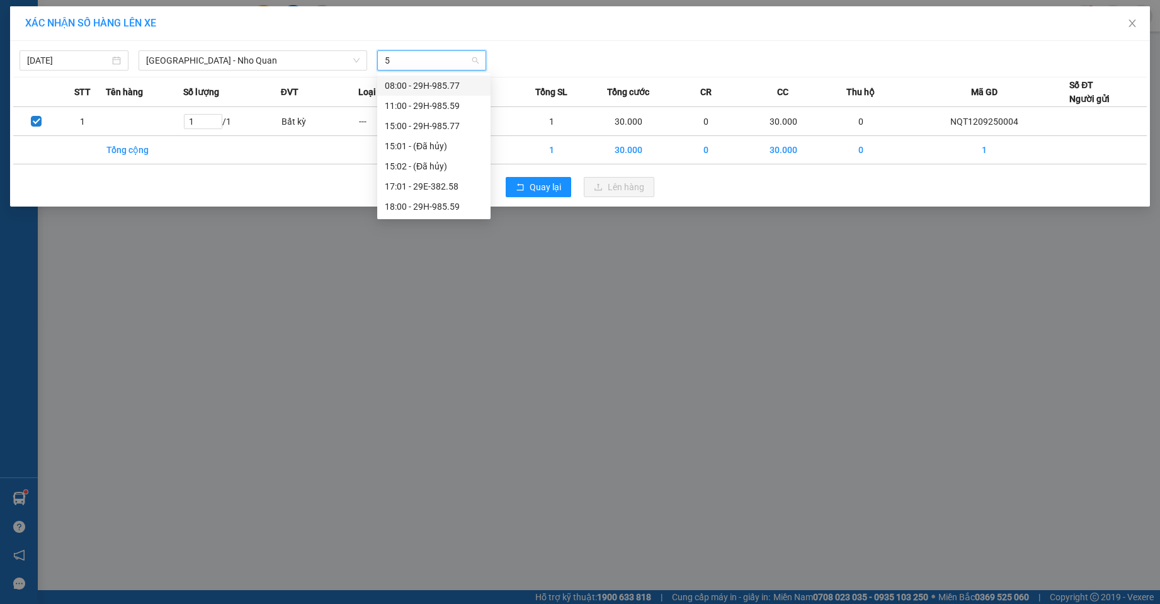
type input "59"
drag, startPoint x: 426, startPoint y: 108, endPoint x: 460, endPoint y: 108, distance: 34.0
click at [427, 108] on div "18:00 - 29H-985.59" at bounding box center [434, 106] width 98 height 14
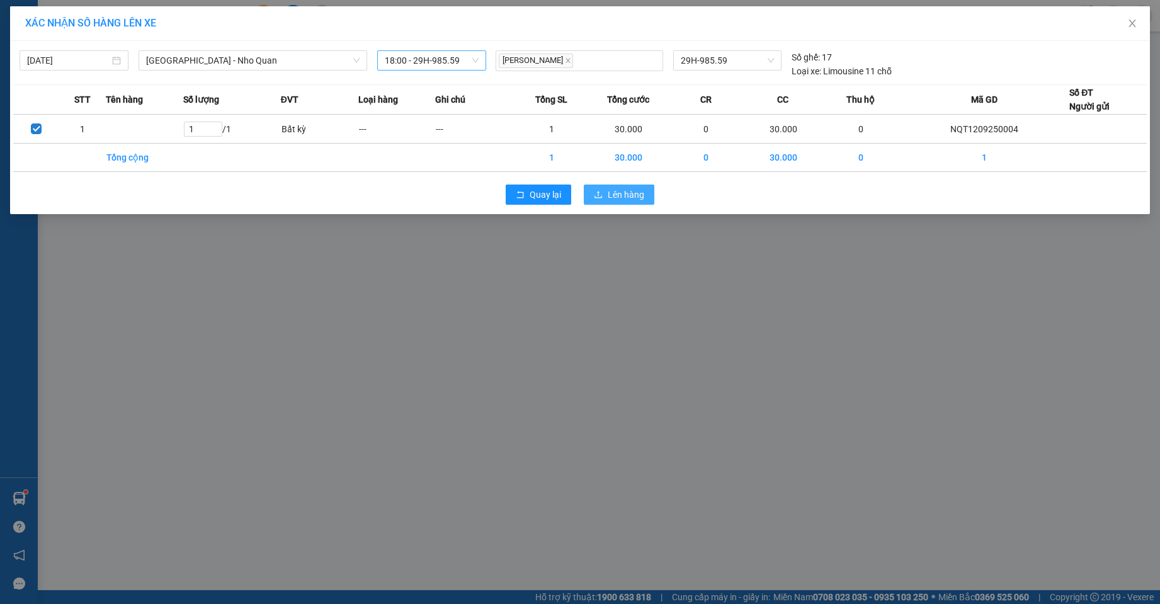
click at [603, 191] on button "Lên hàng" at bounding box center [619, 194] width 71 height 20
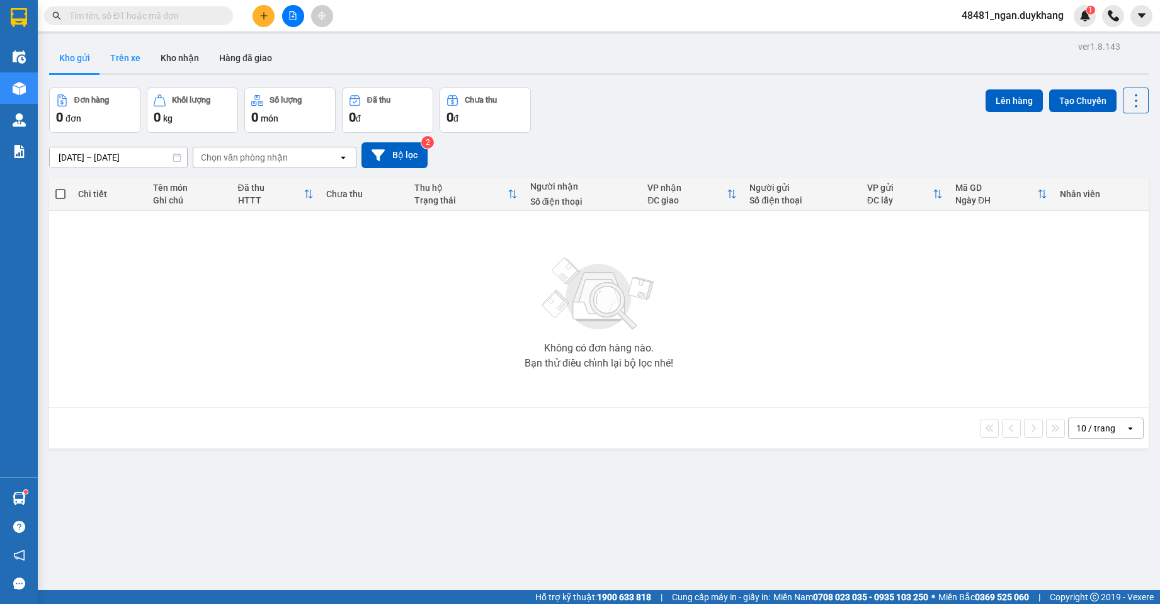
click at [130, 52] on button "Trên xe" at bounding box center [125, 58] width 50 height 30
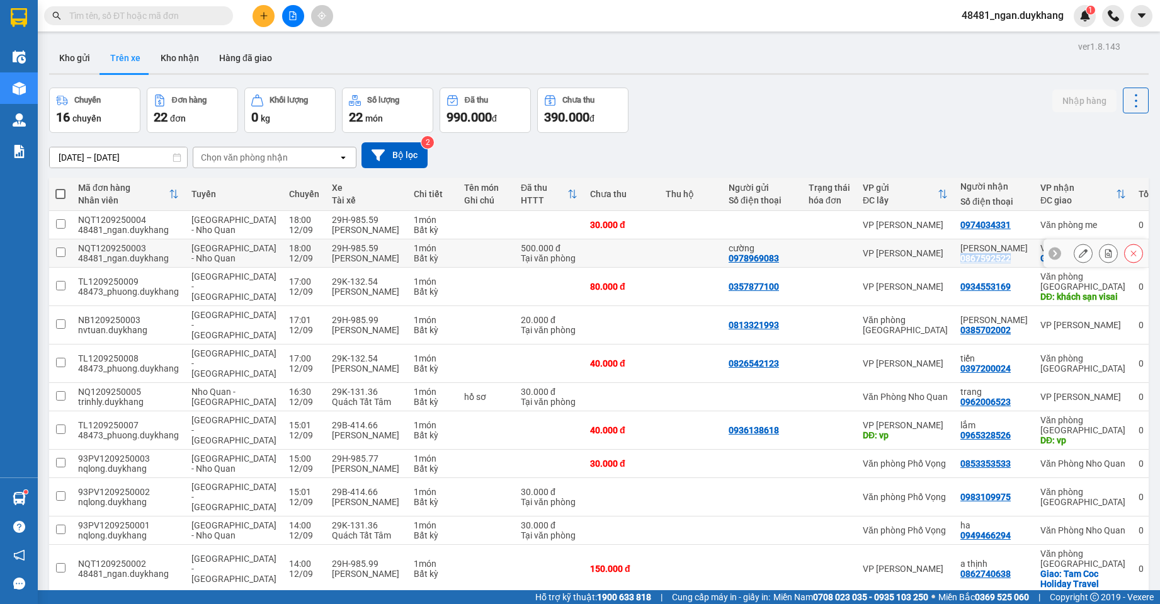
drag, startPoint x: 932, startPoint y: 276, endPoint x: 988, endPoint y: 278, distance: 55.4
click at [988, 268] on td "[PERSON_NAME] 0867592522" at bounding box center [994, 253] width 80 height 28
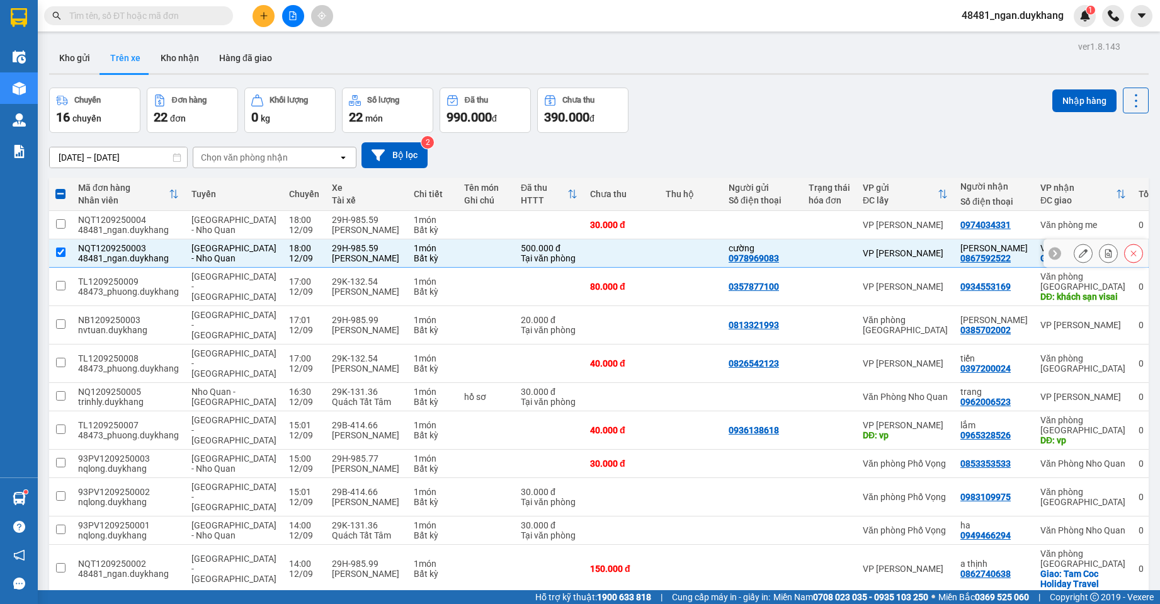
click at [358, 263] on div "[PERSON_NAME]" at bounding box center [366, 258] width 69 height 10
checkbox input "false"
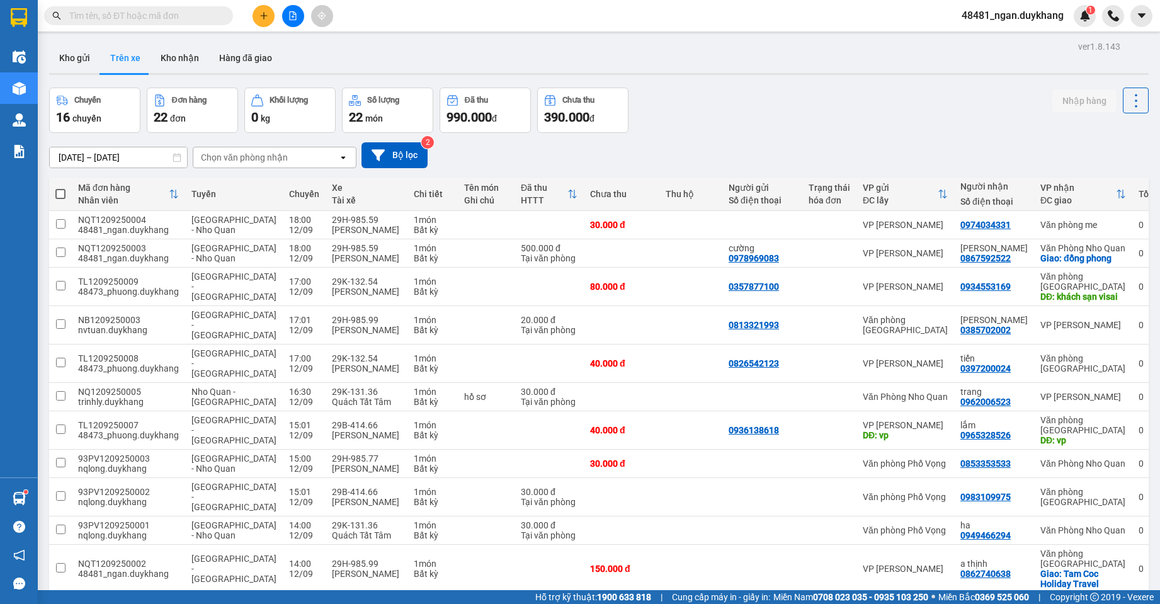
click at [785, 135] on div "[DATE] – [DATE] Press the down arrow key to interact with the calendar and sele…" at bounding box center [598, 155] width 1099 height 45
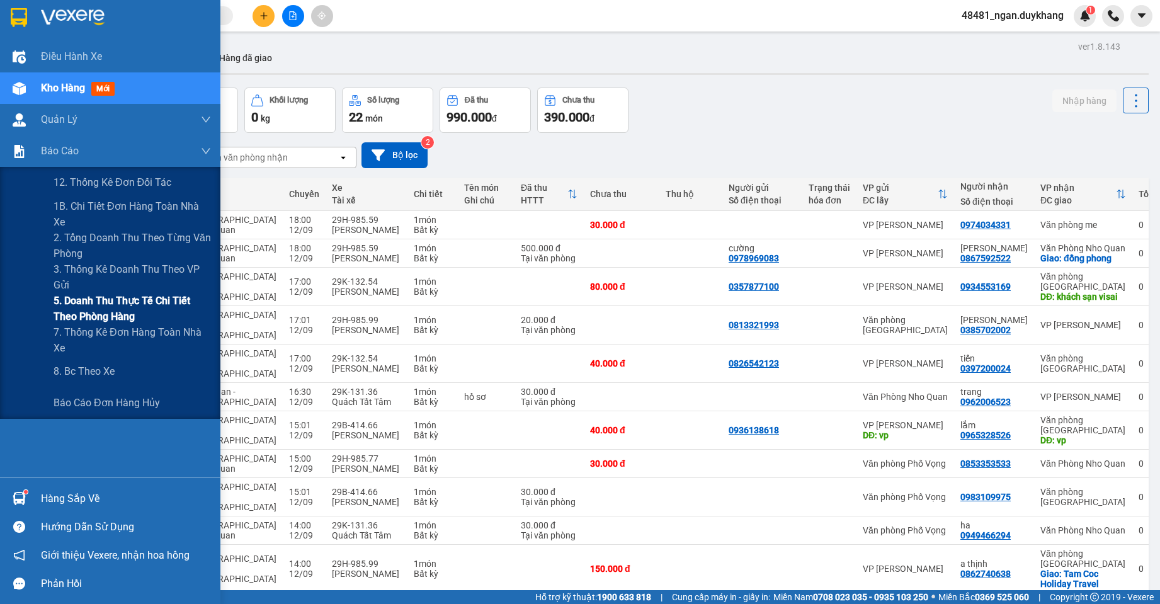
click at [63, 297] on span "5. Doanh thu thực tế chi tiết theo phòng hàng" at bounding box center [132, 308] width 157 height 31
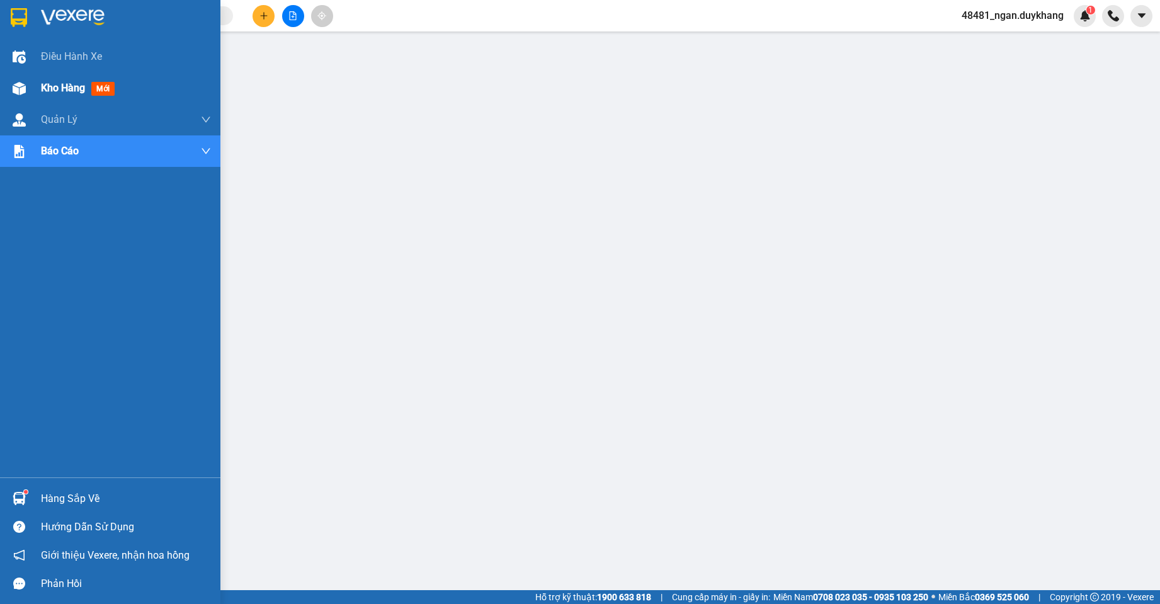
click at [31, 85] on div "Kho hàng mới" at bounding box center [110, 87] width 220 height 31
